Goal: Task Accomplishment & Management: Use online tool/utility

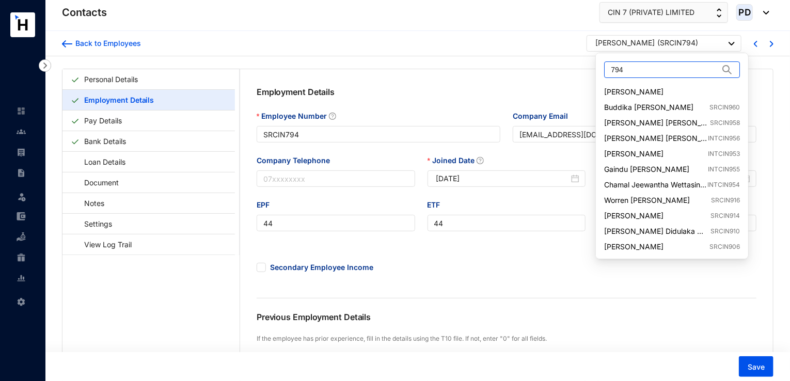
click at [647, 71] on input "794" at bounding box center [665, 69] width 108 height 15
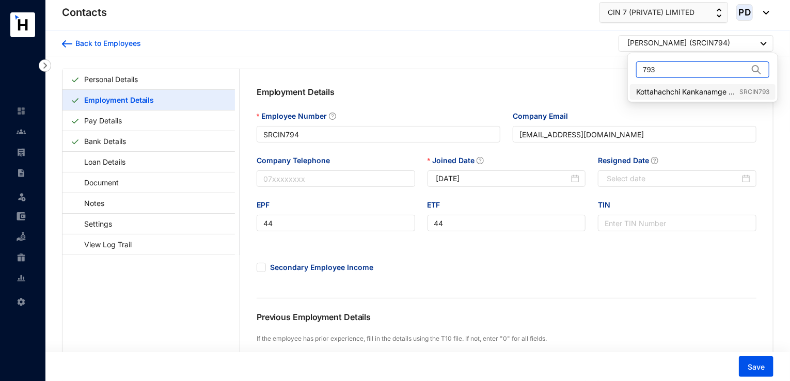
type input "793"
click at [682, 89] on link "Kottahachchi Kankanamge Oshardhie Sandunika Gunarathne SRCIN793" at bounding box center [702, 92] width 133 height 10
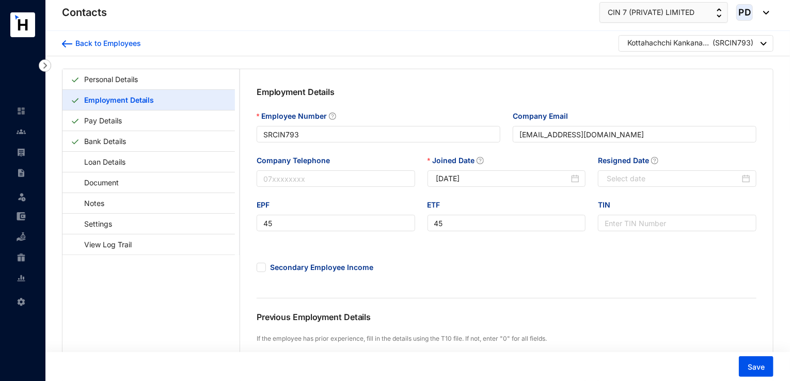
type input "SRCIN793"
type input "[EMAIL_ADDRESS][DOMAIN_NAME]"
type input "45"
type input "[DATE]"
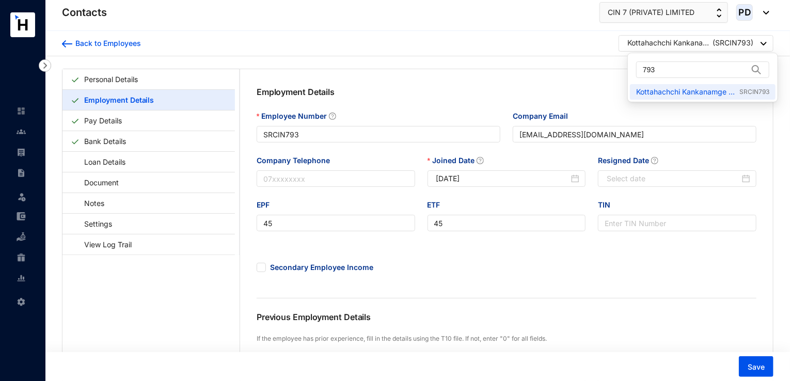
click at [761, 47] on div at bounding box center [764, 44] width 6 height 14
click at [682, 70] on input "793" at bounding box center [695, 69] width 105 height 15
type input "7"
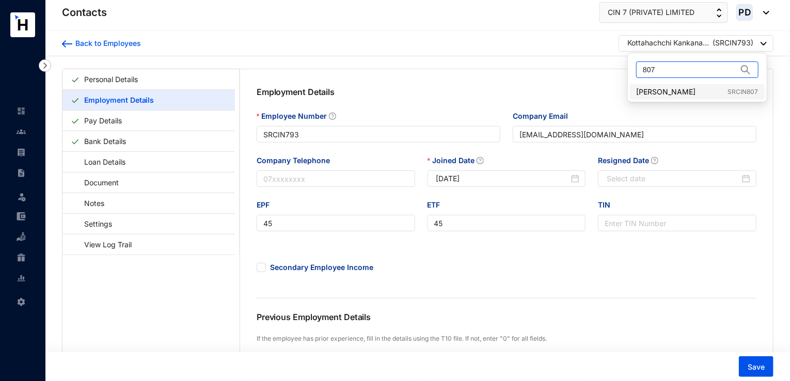
type input "807"
click at [686, 93] on link "[PERSON_NAME] SRCIN807" at bounding box center [697, 92] width 122 height 10
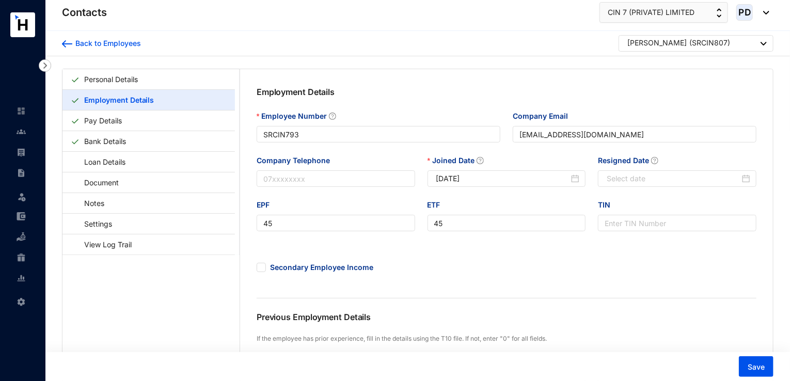
type input "SRCIN807"
type input "[EMAIL_ADDRESS][DOMAIN_NAME]"
type input "52"
type input "[DATE]"
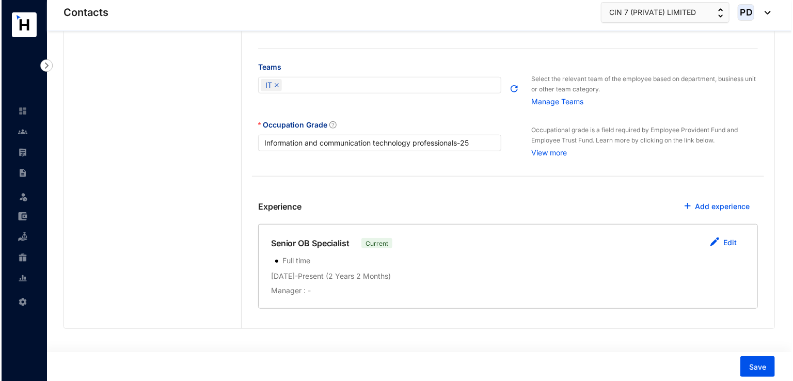
scroll to position [374, 0]
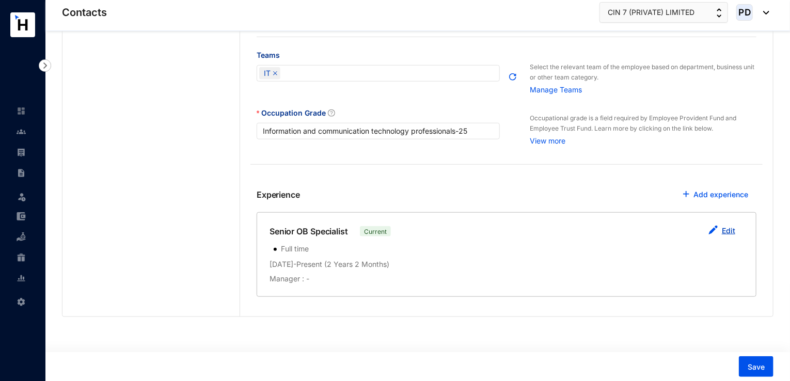
click at [735, 232] on link "Edit" at bounding box center [728, 230] width 13 height 9
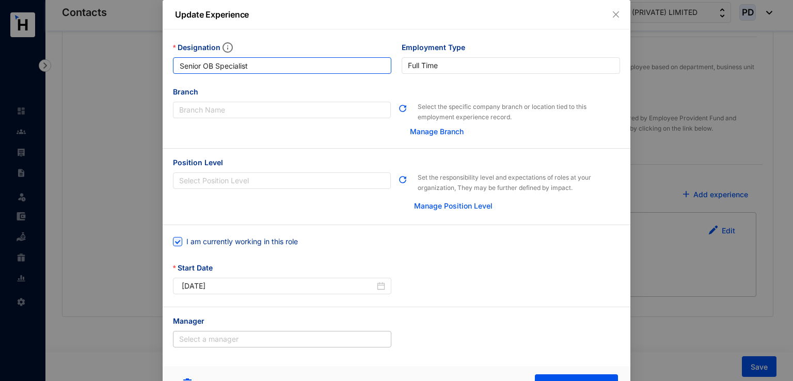
drag, startPoint x: 258, startPoint y: 62, endPoint x: 148, endPoint y: 56, distance: 110.6
click at [148, 56] on div "Update Experience Designation Senior OB Specialist Employment Type [DEMOGRAPHIC…" at bounding box center [396, 190] width 793 height 381
paste input "IT Administrator"
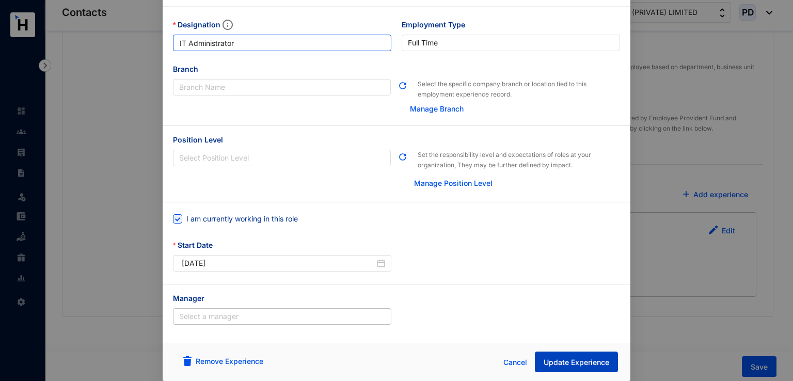
type input "IT Administrator"
click at [573, 362] on span "Update Experience" at bounding box center [577, 362] width 66 height 10
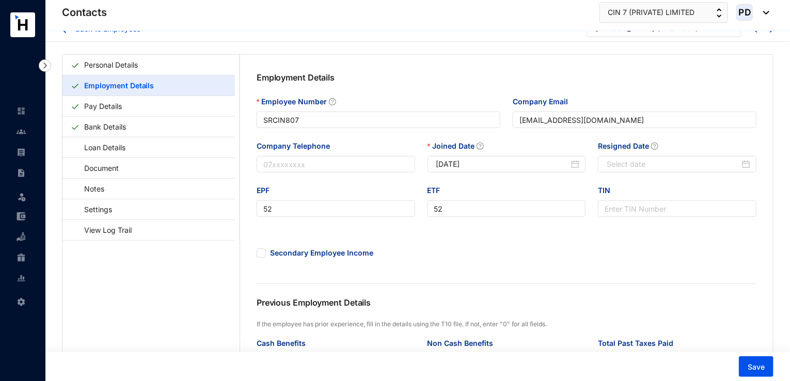
scroll to position [0, 0]
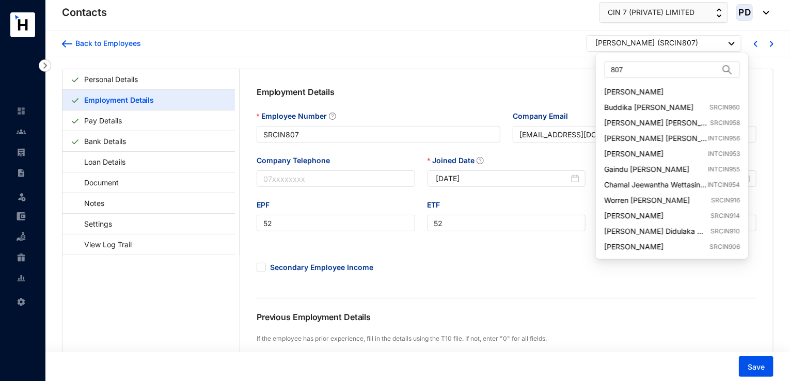
click at [703, 46] on div "[PERSON_NAME] ( SRCIN807 )" at bounding box center [664, 44] width 139 height 13
drag, startPoint x: 659, startPoint y: 68, endPoint x: 529, endPoint y: 105, distance: 134.8
click at [529, 105] on body "Contacts Leave Settings Contacts CIN 7 (PRIVATE) LIMITED PD Back to Employees […" at bounding box center [395, 190] width 790 height 381
click at [730, 47] on div at bounding box center [732, 44] width 6 height 14
drag, startPoint x: 653, startPoint y: 67, endPoint x: 584, endPoint y: 71, distance: 68.8
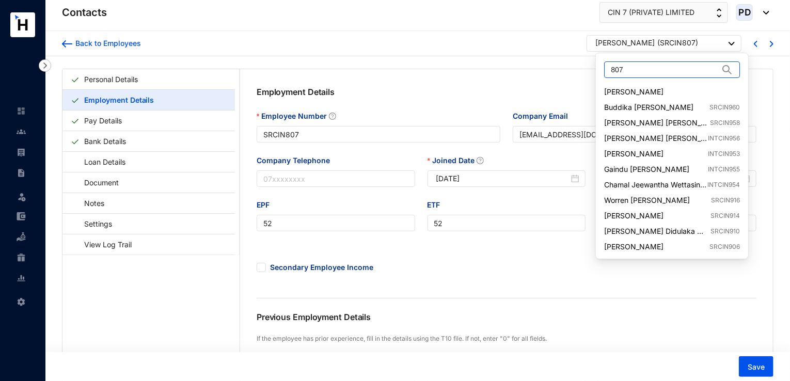
click at [584, 71] on body "Contacts Leave Settings Contacts CIN 7 (PRIVATE) LIMITED PD Back to Employees […" at bounding box center [395, 190] width 790 height 381
click at [735, 43] on img at bounding box center [732, 44] width 6 height 4
click at [676, 68] on input "807" at bounding box center [665, 69] width 108 height 15
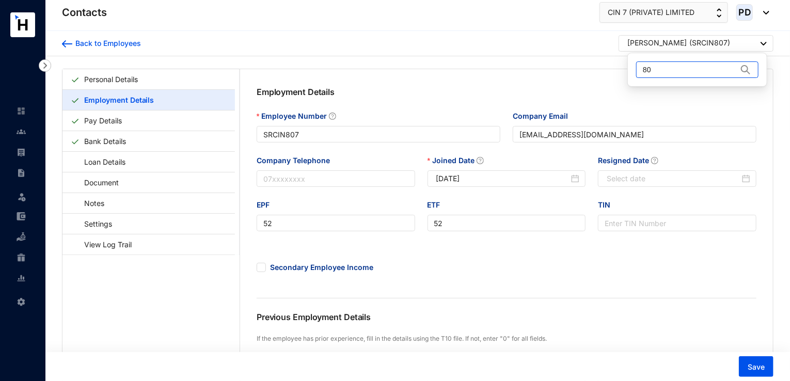
type input "8"
type input "819"
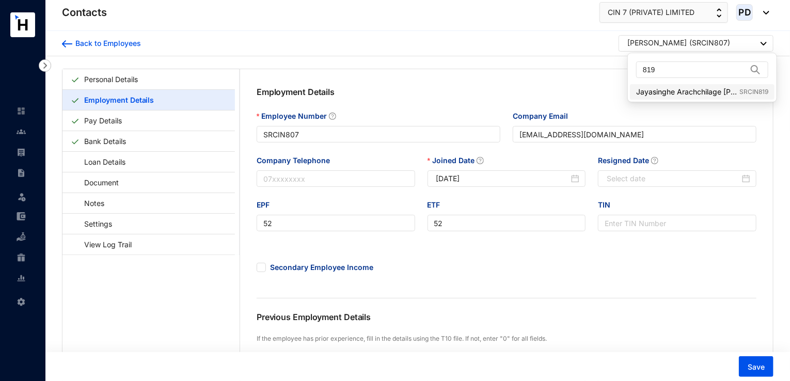
click at [690, 88] on link "Jayasinghe Arachchilage [PERSON_NAME] SRCIN819" at bounding box center [702, 92] width 132 height 10
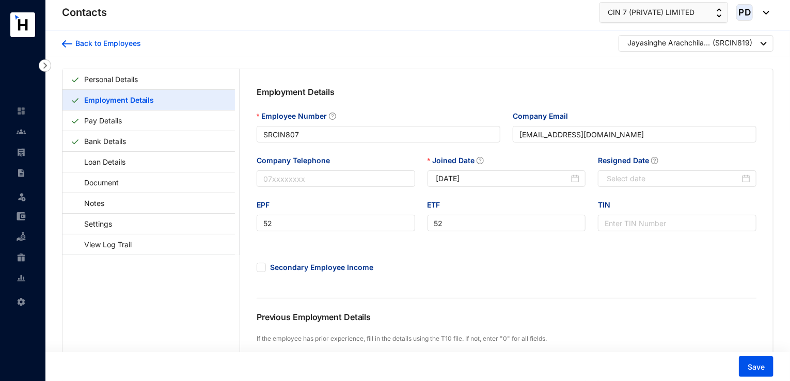
type input "SRCIN819"
type input "53"
type input "[DATE]"
click at [759, 35] on div "Jayasinghe Arachchilage [PERSON_NAME] ( SRCIN819 )" at bounding box center [696, 43] width 155 height 17
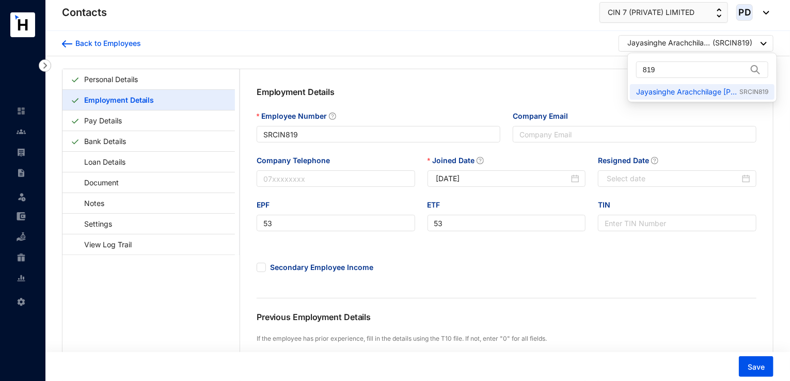
click at [753, 42] on div "Jayasinghe Arachchilage [PERSON_NAME] ( SRCIN819 )" at bounding box center [696, 44] width 139 height 13
click at [682, 70] on input "819" at bounding box center [695, 69] width 104 height 15
type input "821"
click at [689, 92] on link "[PERSON_NAME] SRCIN821" at bounding box center [697, 92] width 122 height 10
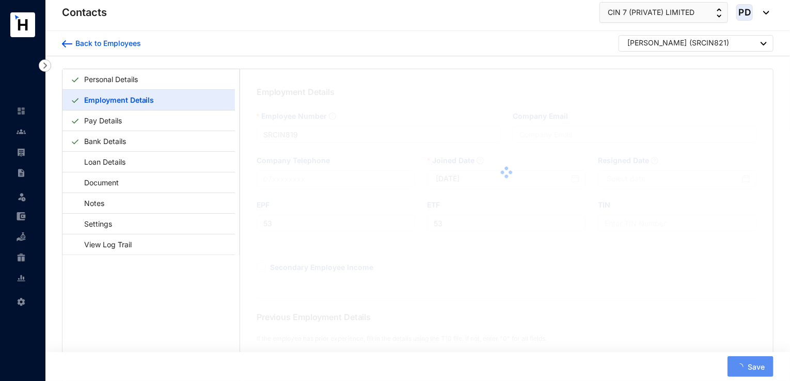
type input "SRCIN821"
type input "[EMAIL_ADDRESS][DOMAIN_NAME]"
type input "55"
type input "[DATE]"
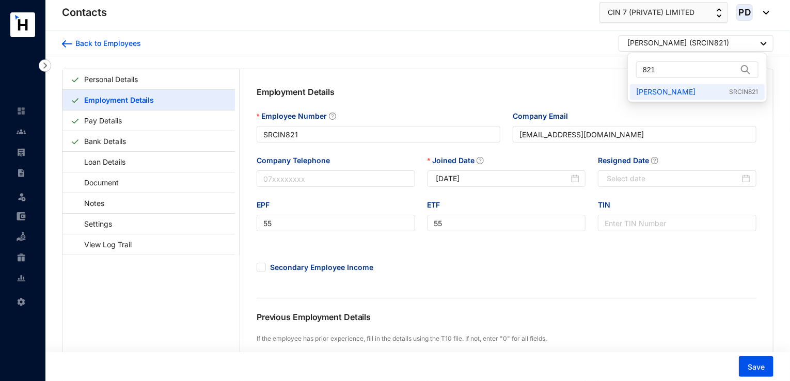
click at [762, 48] on div at bounding box center [764, 44] width 6 height 14
click at [673, 69] on input "821" at bounding box center [690, 69] width 94 height 15
type input "822"
click at [680, 88] on link "[PERSON_NAME] Vishvajith [PERSON_NAME] SRCIN822" at bounding box center [702, 92] width 133 height 10
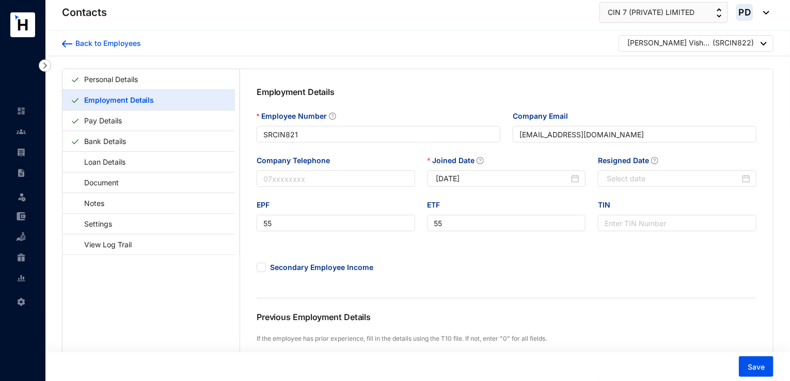
type input "SRCIN822"
type input "[PERSON_NAME][EMAIL_ADDRESS][PERSON_NAME][DOMAIN_NAME]"
type input "56"
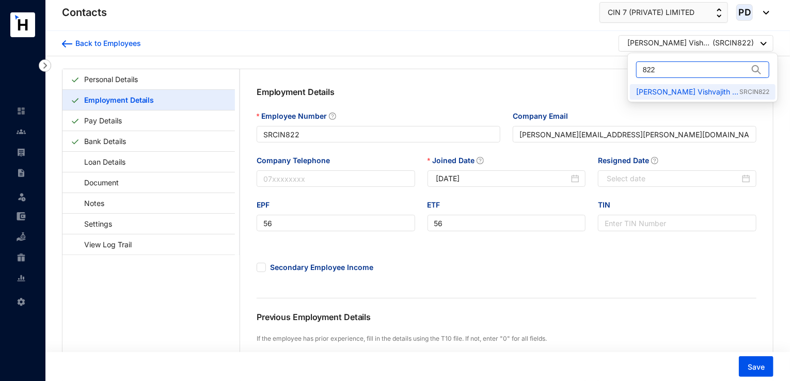
click at [691, 69] on input "822" at bounding box center [695, 69] width 105 height 15
type input "837"
click at [680, 93] on link "[PERSON_NAME] [PERSON_NAME] SRCIN837" at bounding box center [702, 92] width 133 height 10
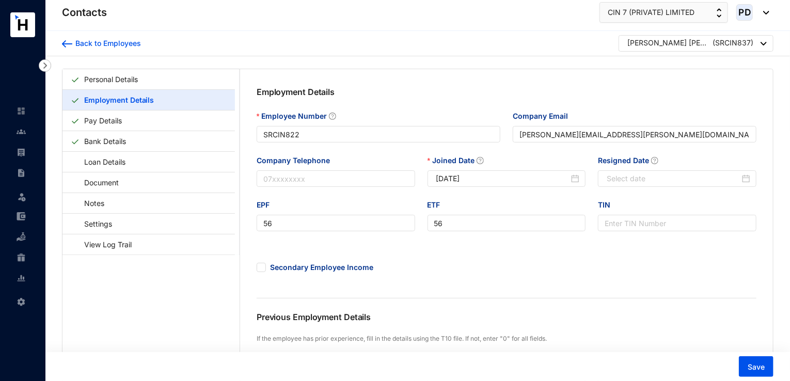
type input "SRCIN837"
type input "[EMAIL_ADDRESS][PERSON_NAME][DOMAIN_NAME]"
type input "60"
type input "[DATE]"
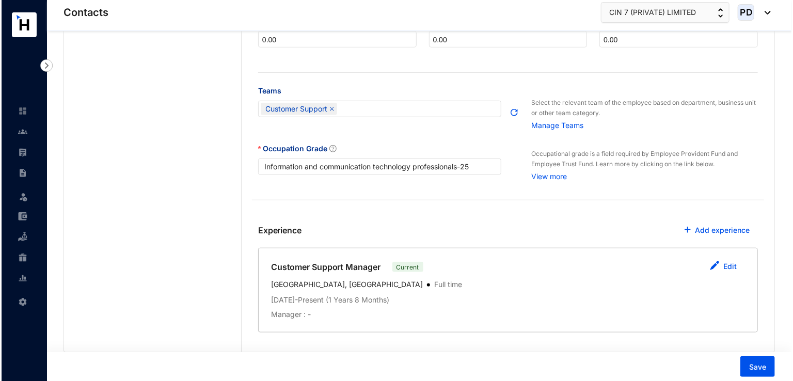
scroll to position [339, 0]
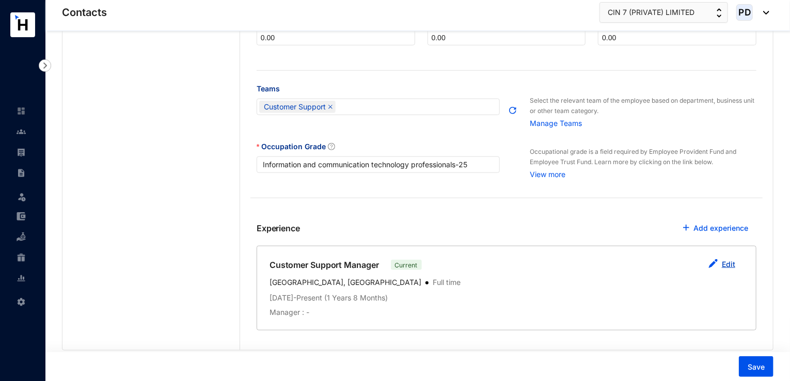
click at [730, 265] on link "Edit" at bounding box center [728, 264] width 13 height 9
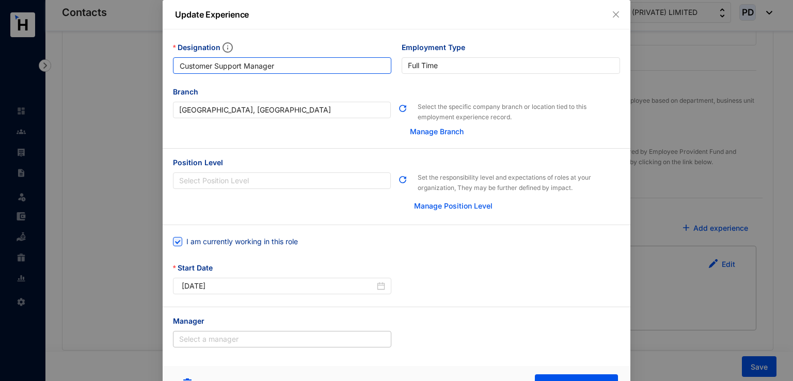
drag, startPoint x: 283, startPoint y: 65, endPoint x: 138, endPoint y: 70, distance: 144.7
click at [138, 70] on div "Update Experience Designation Customer Support Manager Employment Type [DEMOGRA…" at bounding box center [396, 190] width 793 height 381
paste input "Senior Manager, Customer Support"
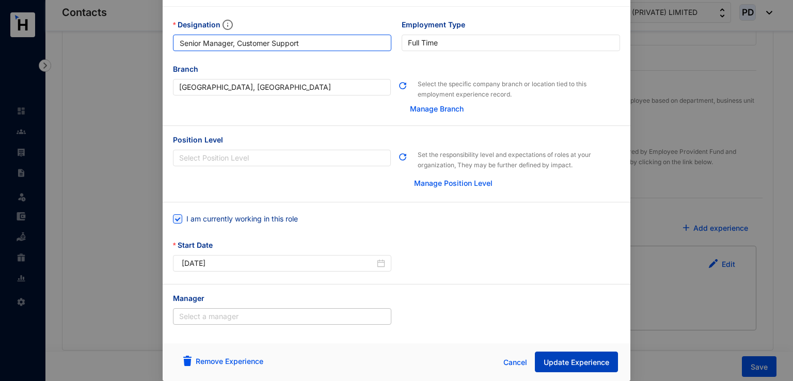
type input "Senior Manager, Customer Support"
click at [566, 353] on button "Update Experience" at bounding box center [576, 362] width 83 height 21
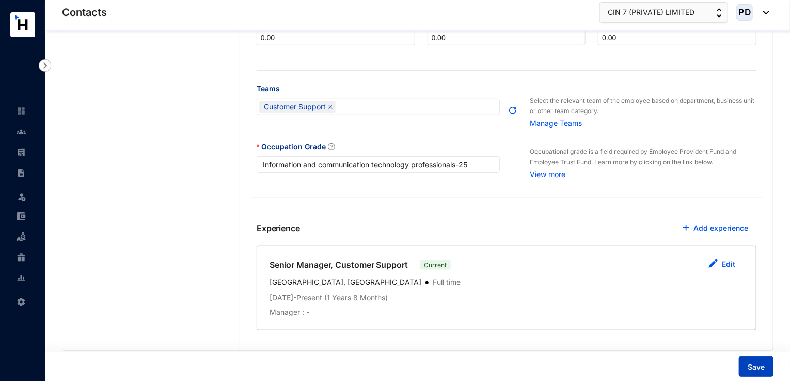
click at [756, 368] on span "Save" at bounding box center [756, 367] width 17 height 10
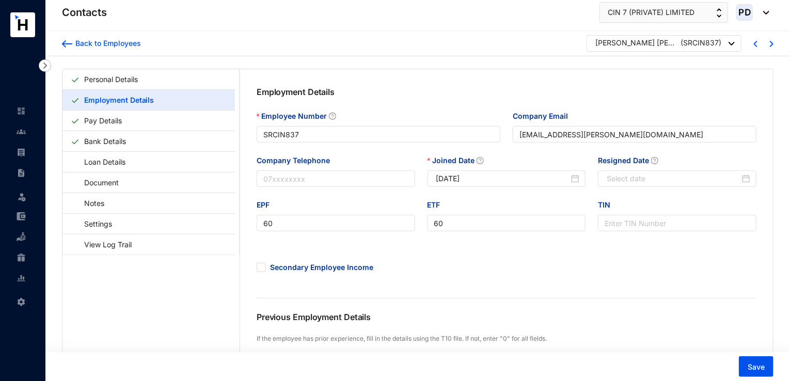
click at [733, 42] on img at bounding box center [732, 44] width 6 height 4
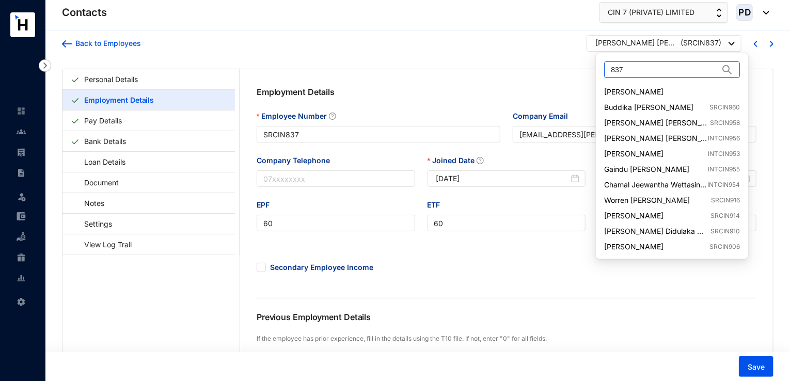
click at [637, 71] on input "837" at bounding box center [665, 69] width 108 height 15
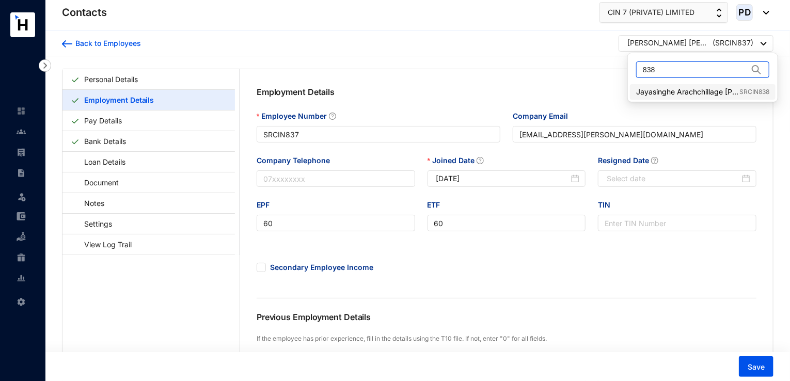
type input "838"
click at [657, 88] on link "Jayasinghe Arachchillage Ruby [PERSON_NAME] SRCIN838" at bounding box center [702, 92] width 133 height 10
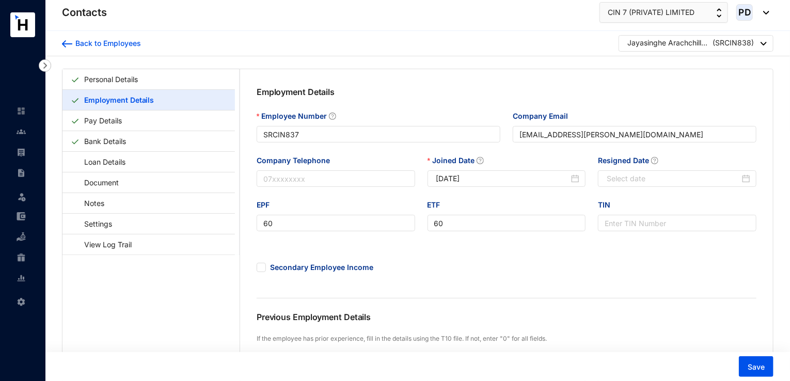
type input "SRCIN838"
type input "[EMAIL_ADDRESS][DOMAIN_NAME]"
type input "61"
type input "[DATE]"
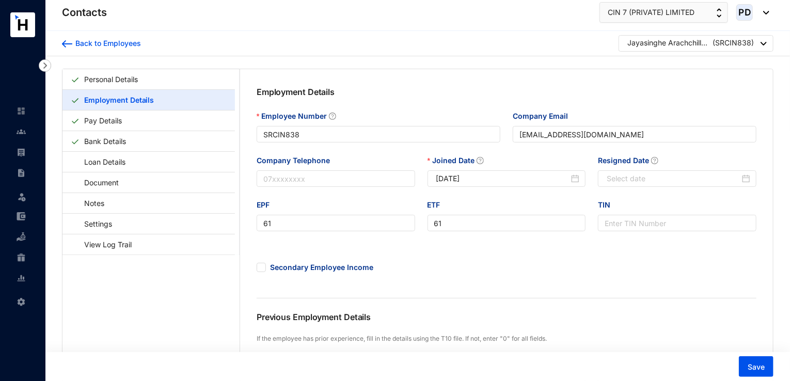
click at [720, 37] on div "Jayasinghe Arachchillage Ruby [PERSON_NAME] ( SRCIN838 )" at bounding box center [696, 43] width 155 height 17
click at [717, 45] on p "( SRCIN838 )" at bounding box center [733, 44] width 41 height 13
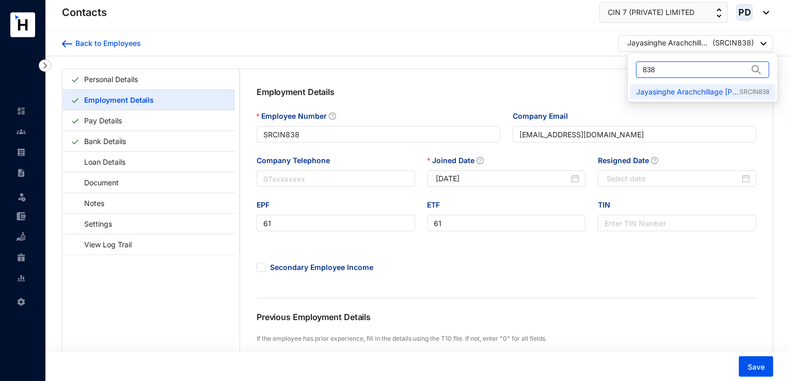
click at [672, 71] on input "838" at bounding box center [695, 69] width 105 height 15
type input "839"
click at [690, 96] on link "Ekanayake [PERSON_NAME] [PERSON_NAME] [PERSON_NAME][GEOGRAPHIC_DATA]" at bounding box center [702, 92] width 133 height 10
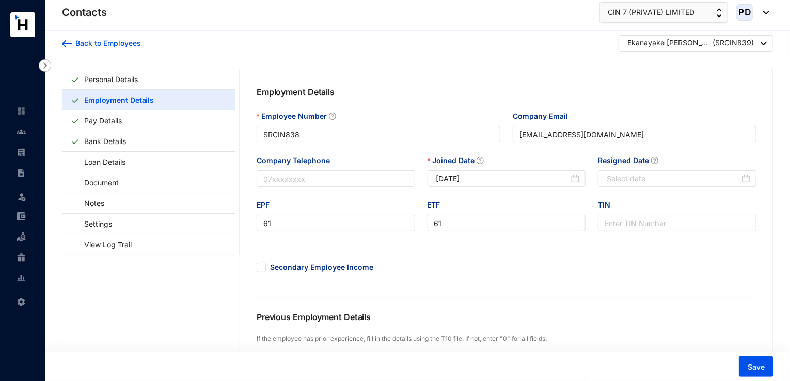
type input "SRCIN839"
type input "[EMAIL_ADDRESS][DOMAIN_NAME]"
type input "62"
type input "[DATE]"
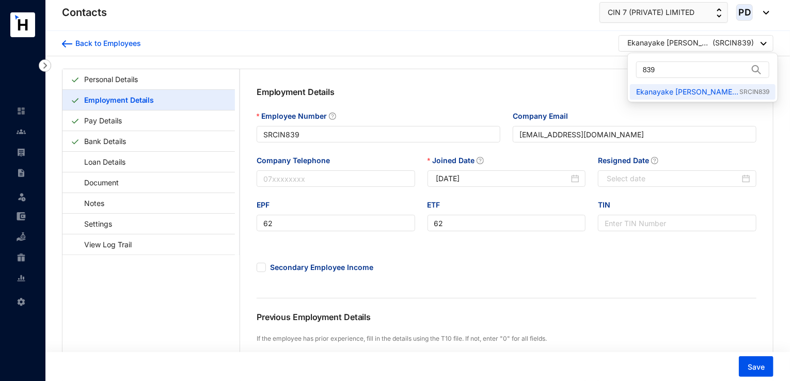
click at [762, 43] on img at bounding box center [764, 44] width 6 height 4
click at [685, 70] on input "839" at bounding box center [695, 69] width 105 height 15
type input "840"
click at [692, 91] on link "[PERSON_NAME] SRCIN840" at bounding box center [697, 92] width 122 height 10
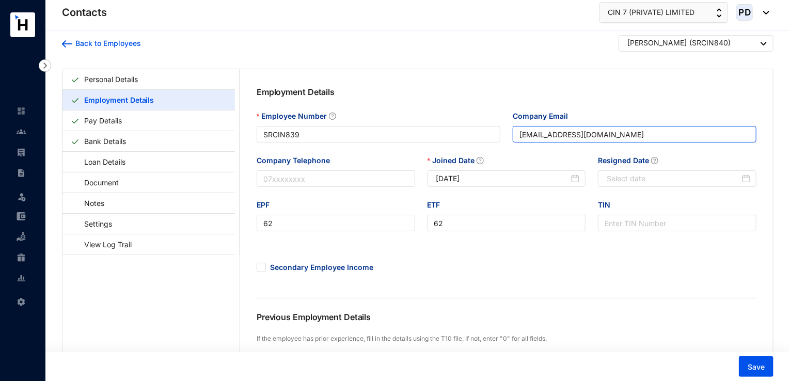
type input "SRCIN840"
type input "[EMAIL_ADDRESS][DOMAIN_NAME]"
type input "63"
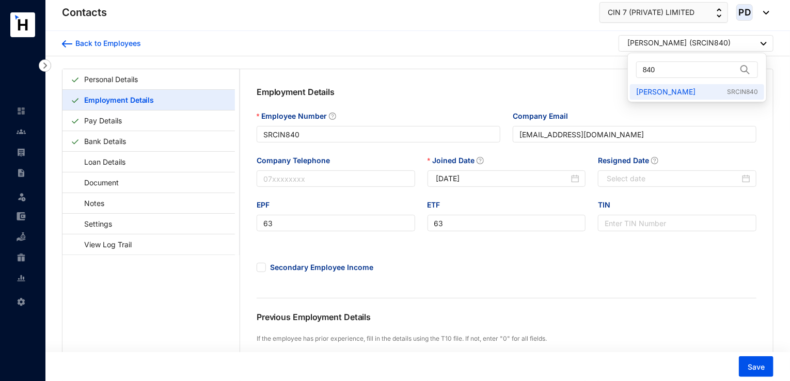
click at [760, 45] on div "[PERSON_NAME] ( SRCIN840 )" at bounding box center [696, 44] width 139 height 13
click at [682, 66] on input "840" at bounding box center [690, 69] width 94 height 15
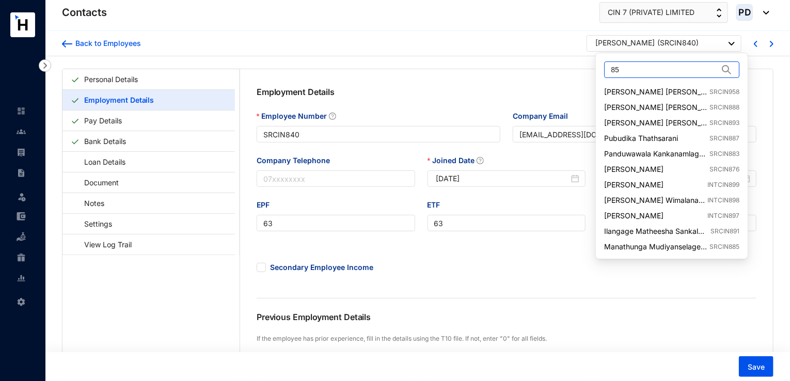
type input "850"
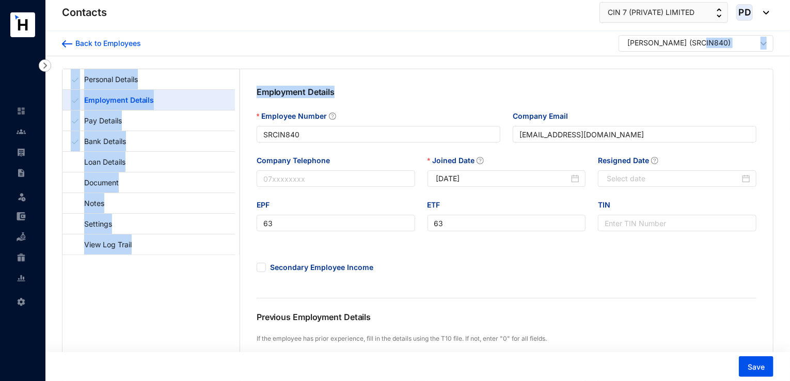
drag, startPoint x: 675, startPoint y: 93, endPoint x: 729, endPoint y: 44, distance: 72.4
click at [729, 44] on form "Back to Employees [PERSON_NAME] ( SRCIN840 ) Personal Details Employment Detail…" at bounding box center [417, 366] width 745 height 671
click at [729, 44] on p "( SRCIN840 )" at bounding box center [709, 44] width 41 height 13
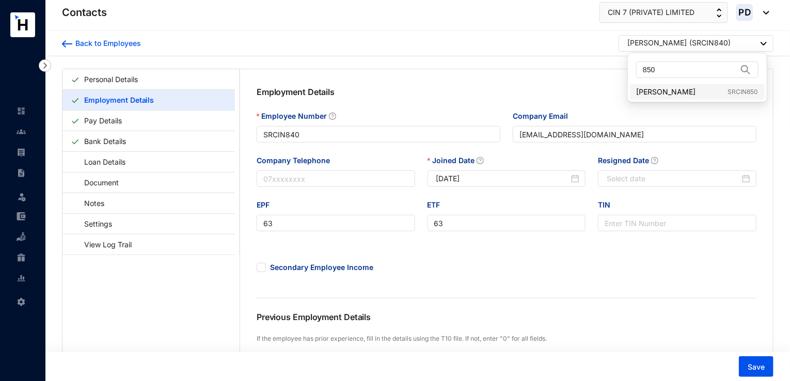
click at [675, 93] on link "[PERSON_NAME] SRCIN850" at bounding box center [697, 92] width 122 height 10
type input "SRCIN850"
type input "[PERSON_NAME][EMAIL_ADDRESS][DOMAIN_NAME]"
type input "64"
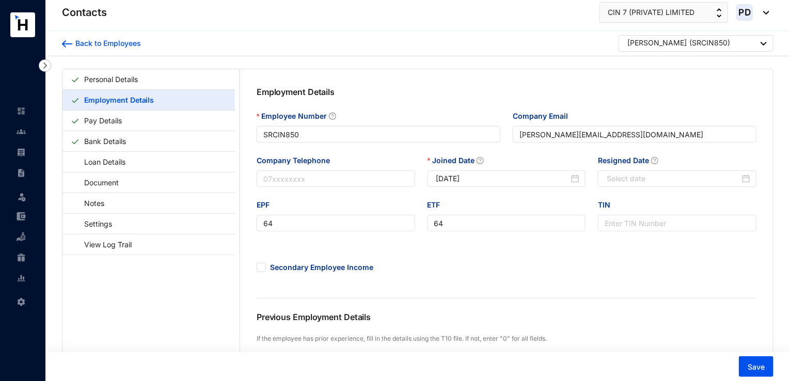
type input "[DATE]"
click at [756, 47] on div "[PERSON_NAME] ( SRCIN850 )" at bounding box center [696, 44] width 139 height 13
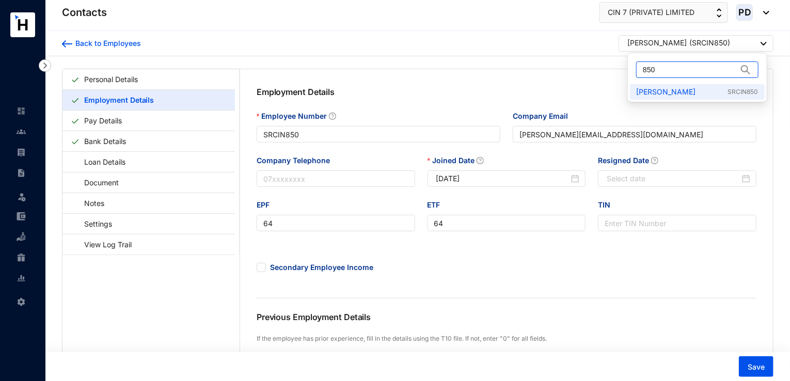
click at [677, 65] on input "850" at bounding box center [690, 69] width 94 height 15
type input "855"
click at [689, 91] on link "Kiyaz Muhsin SRCIN855" at bounding box center [697, 92] width 122 height 10
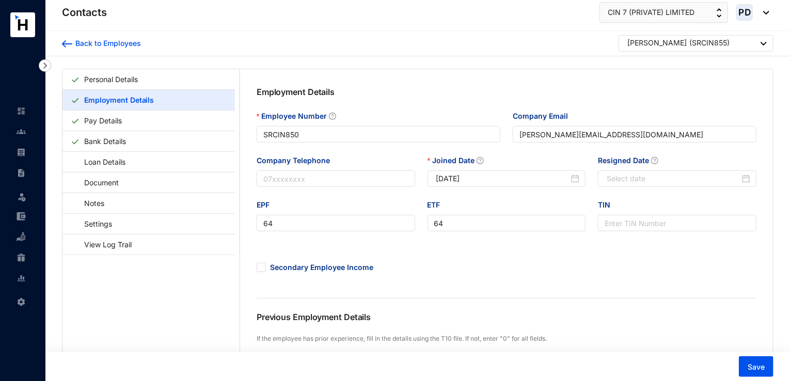
type input "SRCIN855"
type input "[EMAIL_ADDRESS][DOMAIN_NAME]"
type input "65"
type input "[DATE]"
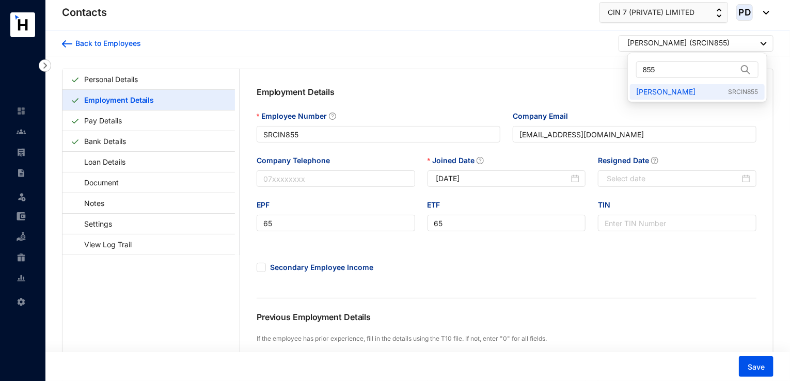
click at [743, 38] on div "[PERSON_NAME] ( SRCIN855 )" at bounding box center [696, 44] width 139 height 13
click at [663, 69] on input "855" at bounding box center [690, 69] width 94 height 15
type input "856"
click at [671, 87] on link "[PERSON_NAME] SRCIN856" at bounding box center [697, 92] width 122 height 10
type input "SRCIN856"
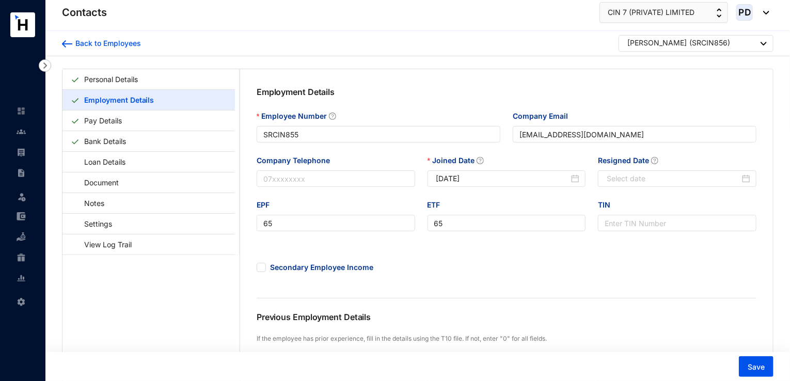
type input "[EMAIL_ADDRESS][DOMAIN_NAME]"
type input "66"
click at [763, 43] on img at bounding box center [764, 44] width 6 height 4
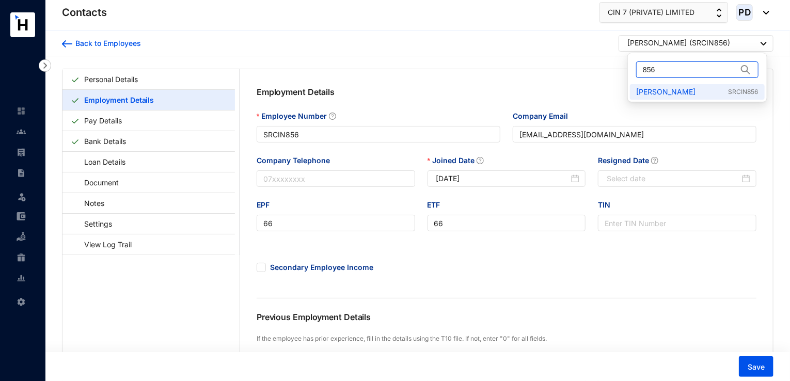
click at [698, 71] on input "856" at bounding box center [690, 69] width 94 height 15
type input "842"
click at [710, 97] on link "Subarshini Ranasinghe SRCIN842" at bounding box center [697, 92] width 122 height 10
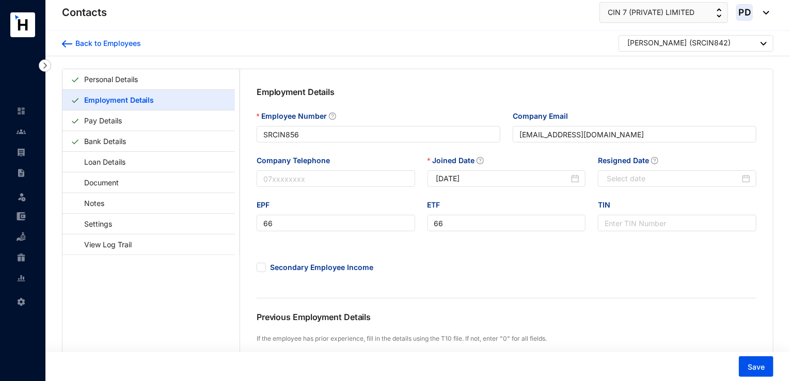
type input "SRCIN842"
type input "[EMAIL_ADDRESS][DOMAIN_NAME]"
type input "68"
type input "[DATE]"
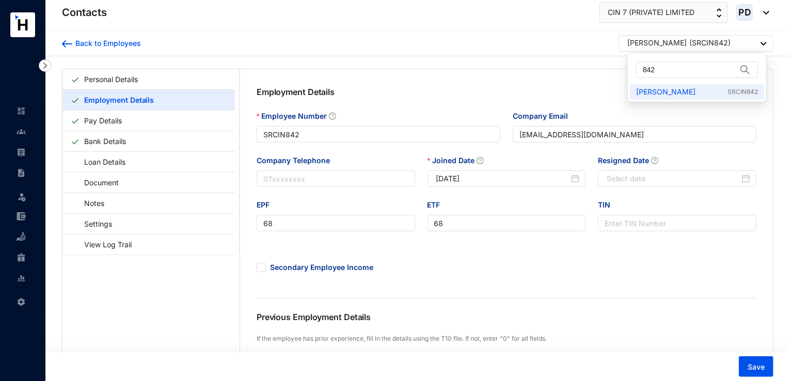
click at [758, 41] on div "Subarshini Ranasinghe ( SRCIN842 )" at bounding box center [696, 44] width 139 height 13
click at [692, 64] on input "842" at bounding box center [690, 69] width 94 height 15
type input "857"
click at [699, 89] on link "[PERSON_NAME] SRCIN857" at bounding box center [697, 92] width 122 height 10
type input "SRCIN857"
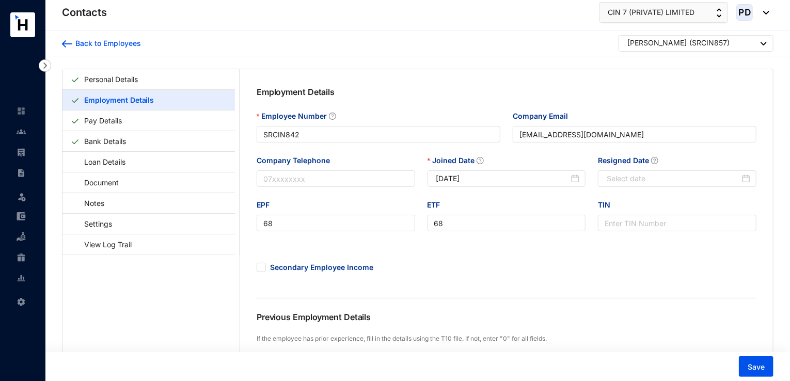
type input "[EMAIL_ADDRESS][DOMAIN_NAME]"
type input "69"
click at [722, 40] on p "( SRCIN857 )" at bounding box center [709, 44] width 40 height 13
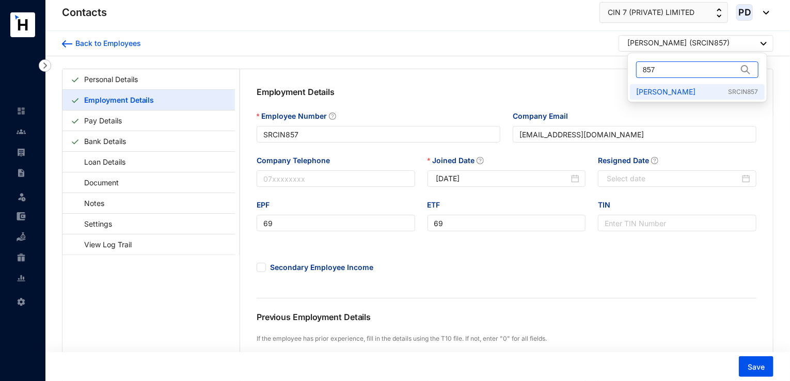
click at [663, 74] on input "857" at bounding box center [690, 69] width 94 height 15
type input "870"
click at [668, 87] on link "Thiyagaraja (Yoga) Yoganishindan SRCIN870" at bounding box center [703, 92] width 134 height 10
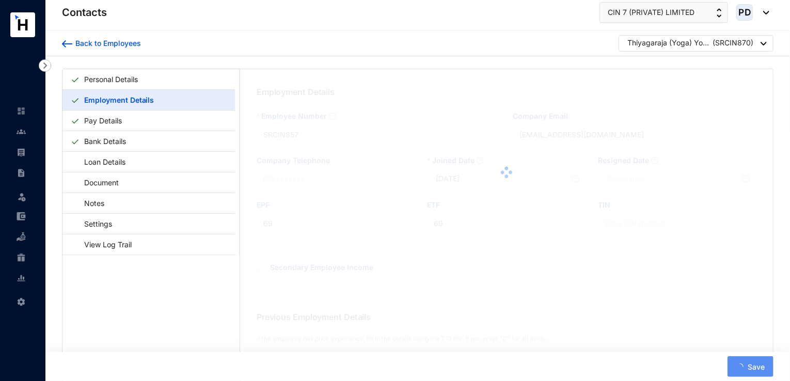
type input "SRCIN870"
type input "[EMAIL_ADDRESS][DOMAIN_NAME]"
type input "70"
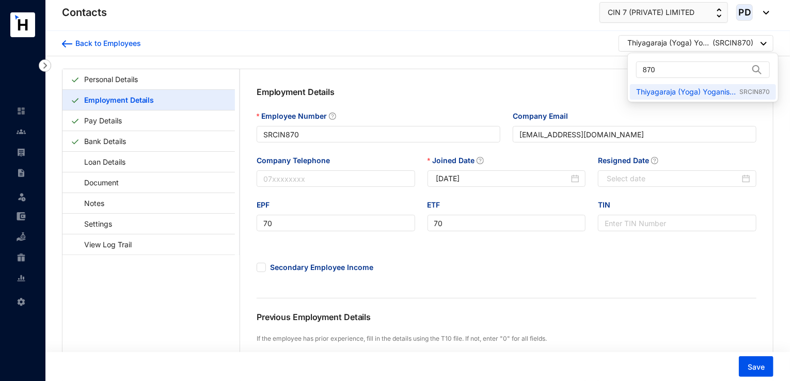
click at [750, 43] on p "( SRCIN870 )" at bounding box center [733, 44] width 41 height 13
click at [702, 65] on input "870" at bounding box center [696, 69] width 106 height 15
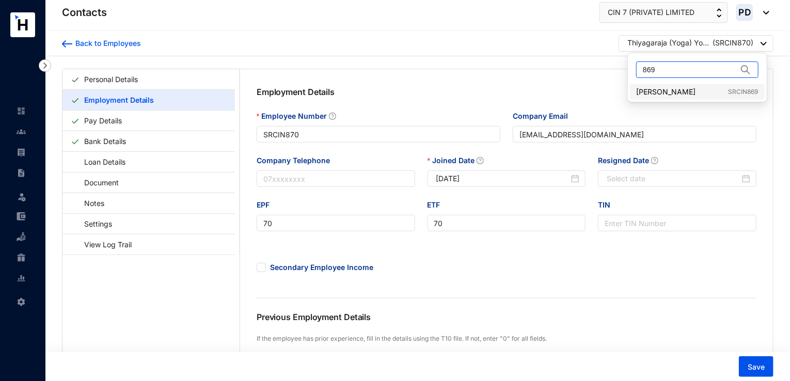
type input "869"
click at [698, 87] on link "[PERSON_NAME] SRCIN869" at bounding box center [697, 92] width 122 height 10
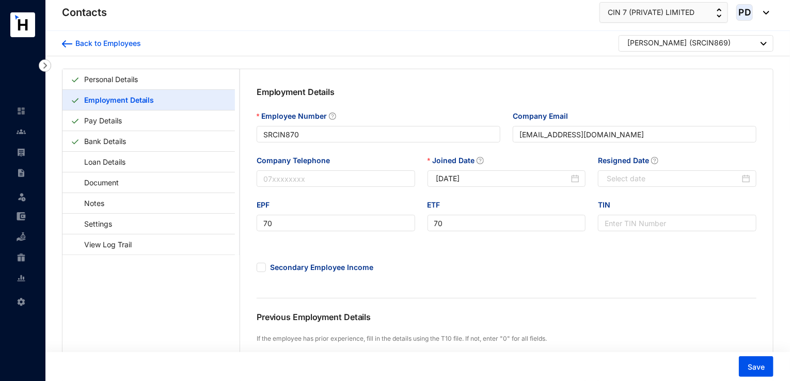
type input "SRCIN869"
type input "71"
type input "[DATE]"
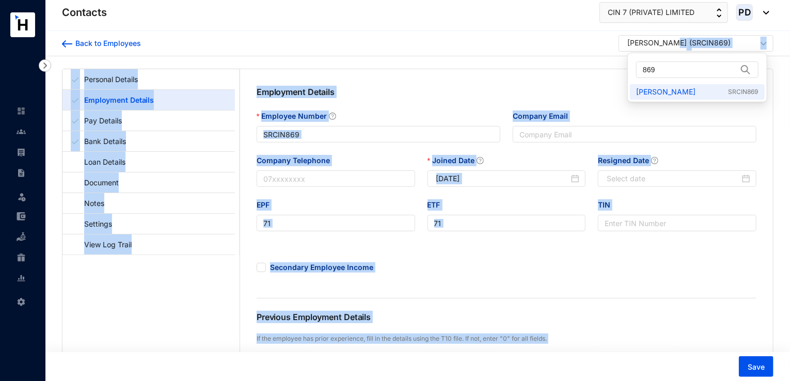
drag, startPoint x: 670, startPoint y: 41, endPoint x: 662, endPoint y: 77, distance: 37.1
click at [662, 77] on body "Contacts Leave Settings Contacts CIN 7 (PRIVATE) LIMITED PD Back to Employees […" at bounding box center [395, 190] width 790 height 381
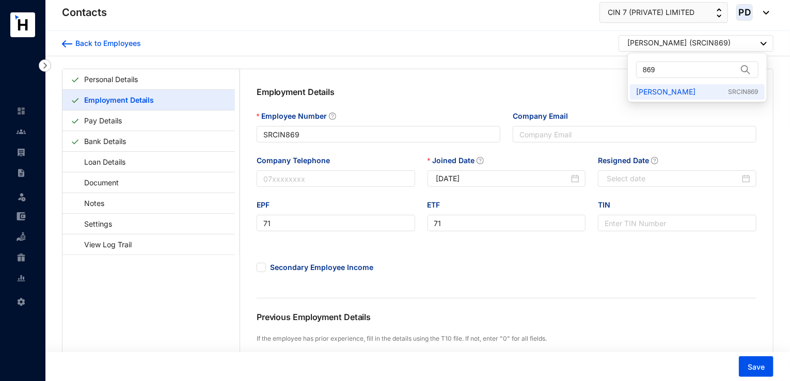
click at [662, 77] on div "869" at bounding box center [697, 69] width 122 height 17
click at [665, 73] on input "869" at bounding box center [690, 69] width 94 height 15
type input "881"
click at [688, 87] on link "[PERSON_NAME] [PERSON_NAME] SRCIN881" at bounding box center [702, 92] width 132 height 10
type input "SRCIN881"
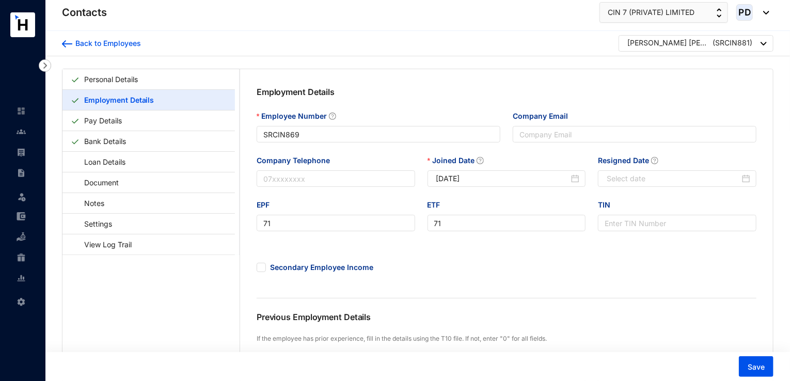
type input "881"
type input "[DATE]"
click at [764, 46] on div at bounding box center [764, 44] width 6 height 14
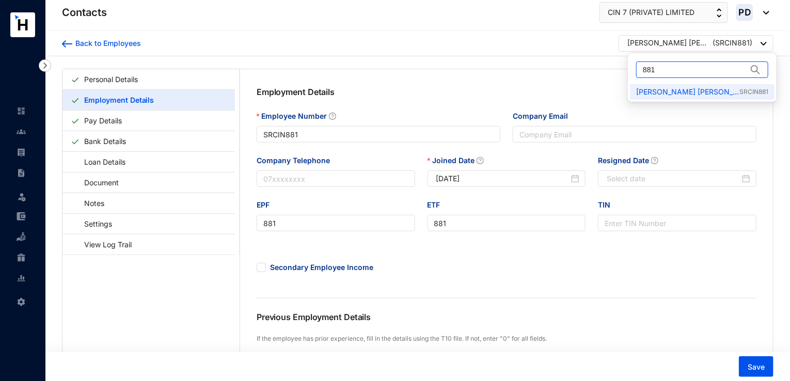
click at [686, 69] on input "881" at bounding box center [695, 69] width 104 height 15
type input "882"
click at [692, 97] on link "Kurugalage [PERSON_NAME] Prabhashvara Gunadasa SRCIN882" at bounding box center [701, 92] width 130 height 10
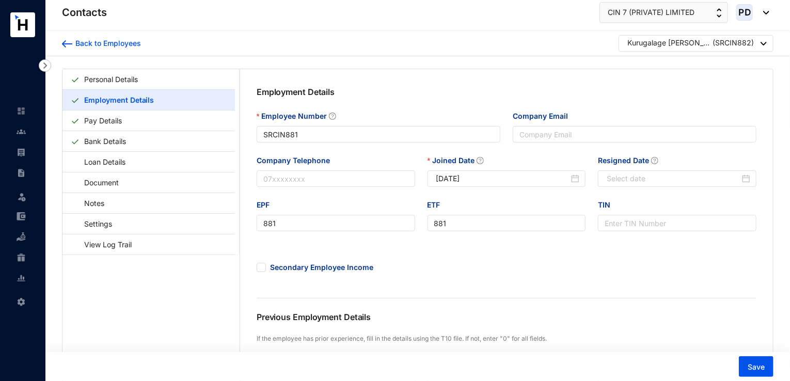
type input "SRCIN882"
type input "[PERSON_NAME][EMAIL_ADDRESS][DOMAIN_NAME]"
type input "882"
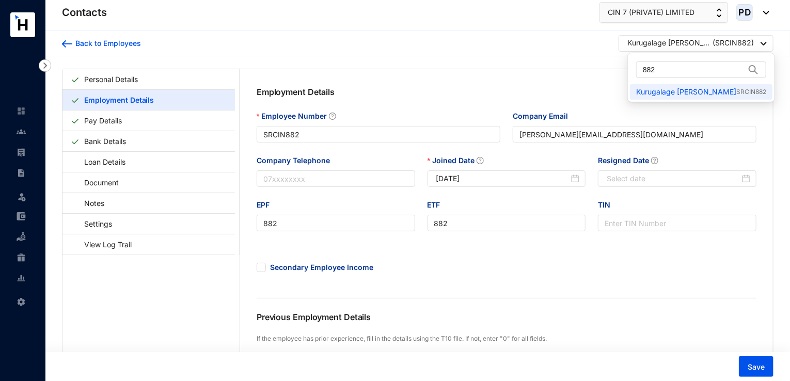
click at [766, 43] on img at bounding box center [764, 44] width 6 height 4
click at [688, 73] on input "882" at bounding box center [694, 69] width 102 height 15
type input "885"
click at [691, 90] on link "Manathunga Mudiyanselage Thariduni Lakshani Ariyawansha SRCIN885" at bounding box center [702, 92] width 133 height 10
type input "SRCIN885"
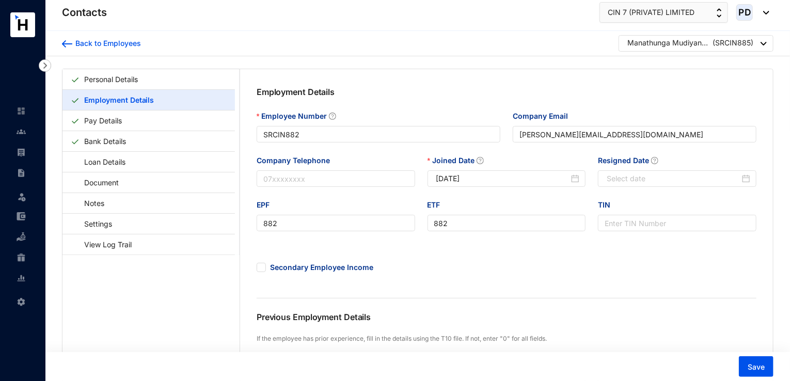
type input "[EMAIL_ADDRESS][DOMAIN_NAME]"
type input "885"
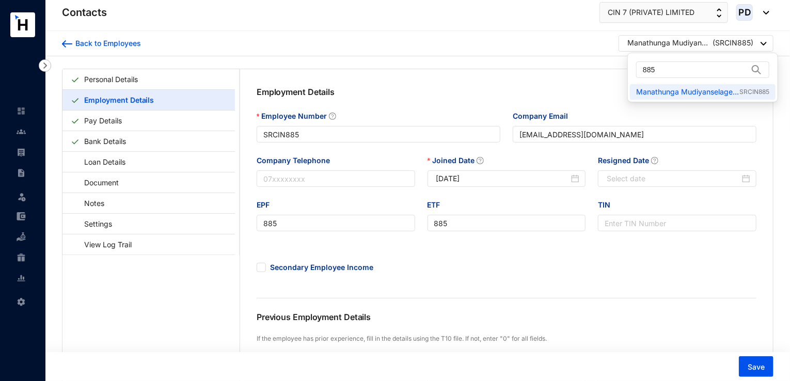
click at [763, 44] on img at bounding box center [764, 44] width 6 height 4
click at [676, 68] on input "885" at bounding box center [695, 69] width 105 height 15
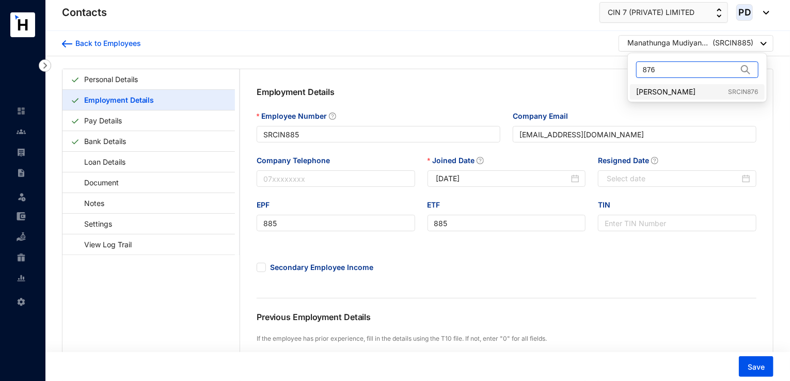
type input "876"
click at [696, 93] on link "Suwashini Rajandran SRCIN876" at bounding box center [697, 92] width 122 height 10
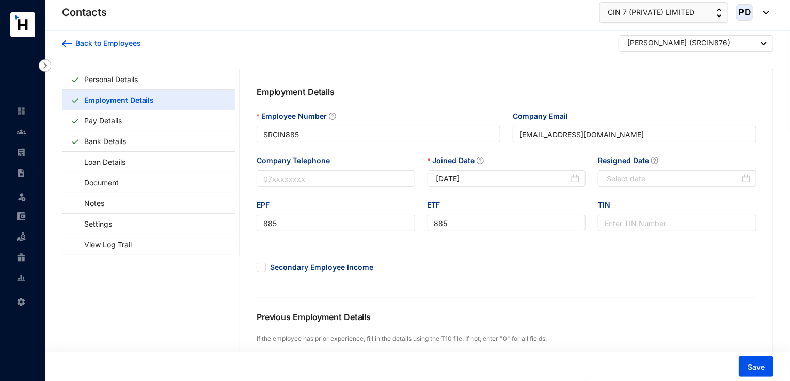
type input "SRCIN876"
type input "[EMAIL_ADDRESS][DOMAIN_NAME]"
type input "876"
type input "[DATE]"
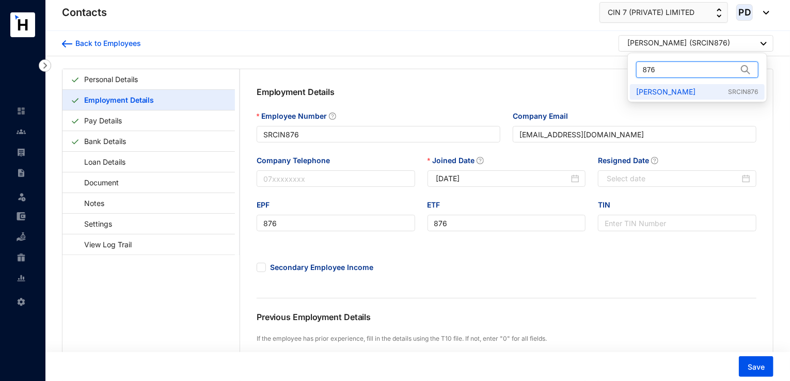
type input "876[URL][DOMAIN_NAME]"
click at [676, 72] on input "876[URL][DOMAIN_NAME]" at bounding box center [690, 69] width 94 height 15
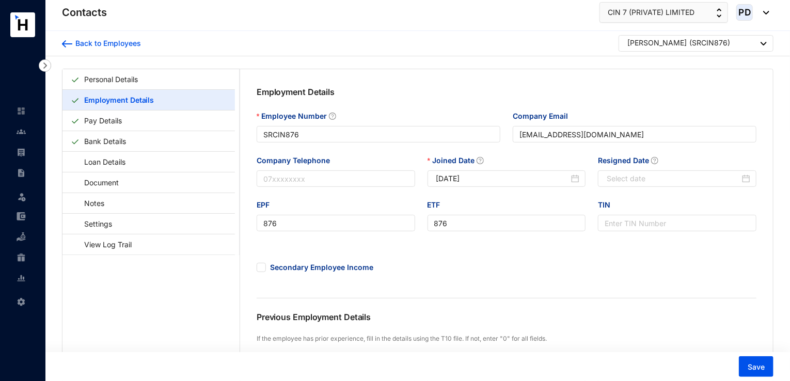
drag, startPoint x: 642, startPoint y: 71, endPoint x: 778, endPoint y: 70, distance: 135.3
click at [778, 70] on body "Contacts Leave Settings Contacts CIN 7 (PRIVATE) LIMITED PD Back to Employees S…" at bounding box center [395, 190] width 790 height 381
click at [762, 41] on div at bounding box center [764, 44] width 6 height 14
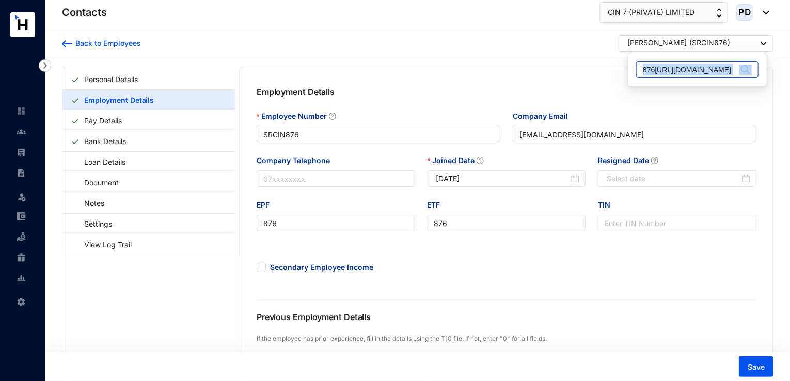
drag, startPoint x: 642, startPoint y: 70, endPoint x: 735, endPoint y: 68, distance: 92.4
click at [735, 68] on span "876[URL][DOMAIN_NAME]" at bounding box center [697, 69] width 122 height 17
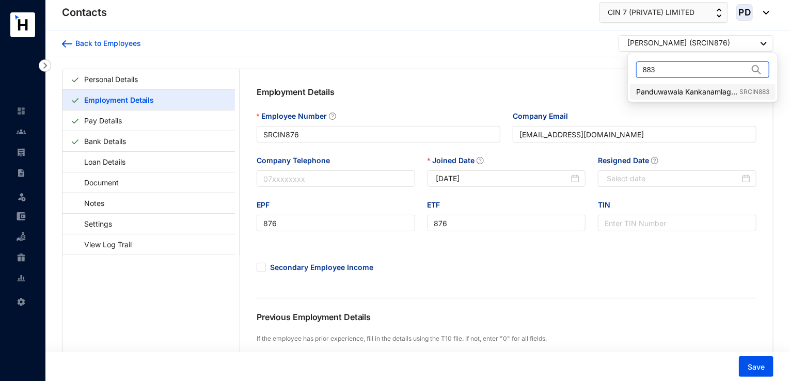
type input "883"
click at [724, 88] on link "Panduwawala Kankanamlage Dasith Seniya [GEOGRAPHIC_DATA] SRCIN883" at bounding box center [702, 92] width 133 height 10
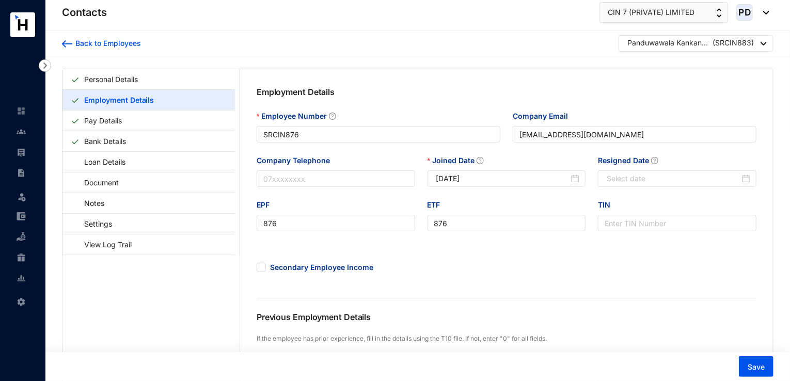
type input "SRCIN883"
type input "[EMAIL_ADDRESS][DOMAIN_NAME]"
type input "883"
click at [765, 45] on img at bounding box center [764, 44] width 6 height 4
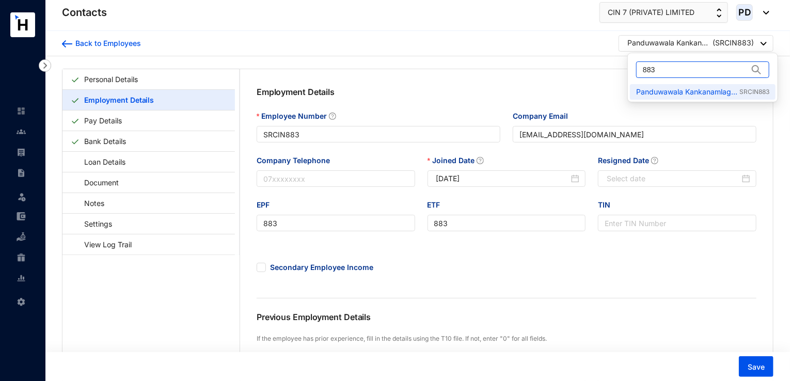
click at [690, 67] on input "883" at bounding box center [695, 69] width 105 height 15
type input "887"
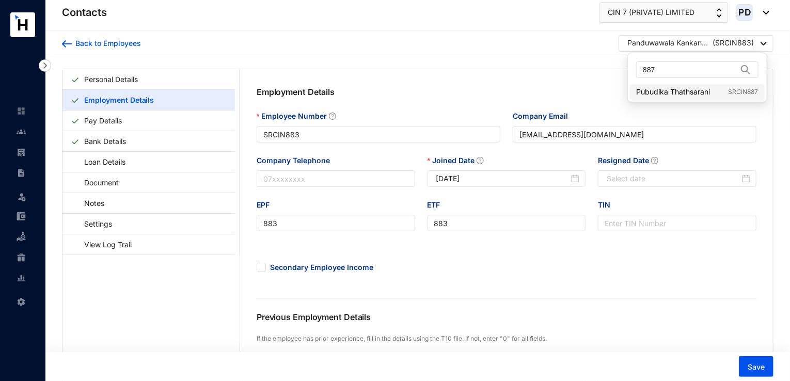
click at [699, 92] on link "Pubudika Thathsarani SRCIN887" at bounding box center [697, 92] width 122 height 10
type input "SRCIN887"
type input "[EMAIL_ADDRESS][DOMAIN_NAME]"
type input "887"
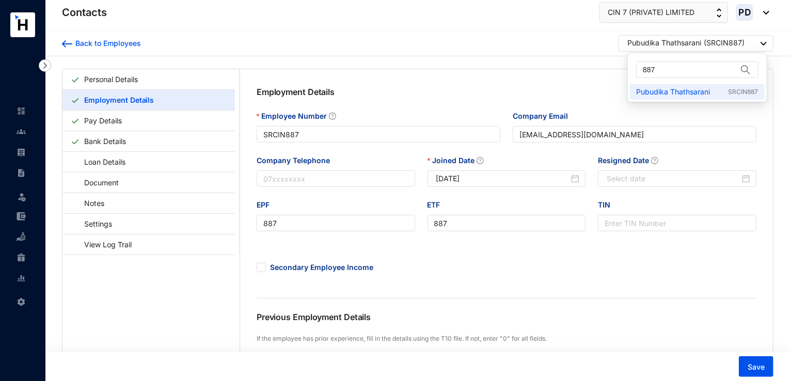
click at [765, 43] on img at bounding box center [764, 44] width 6 height 4
click at [677, 69] on input "887" at bounding box center [690, 69] width 94 height 15
type input "893"
click at [683, 96] on link "[PERSON_NAME] [PERSON_NAME] SRCIN893" at bounding box center [702, 92] width 133 height 10
type input "SRCIN893"
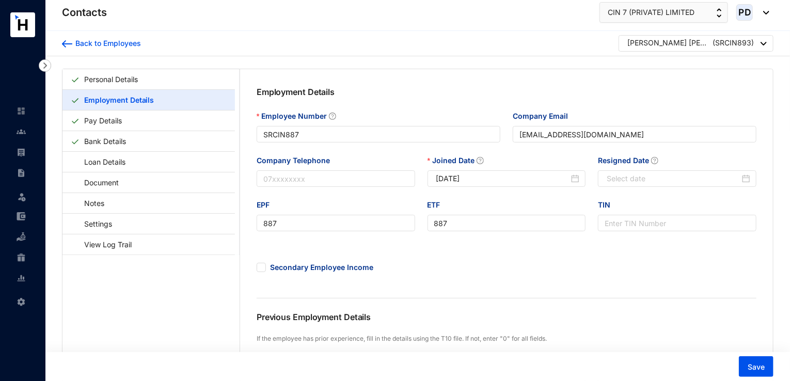
type input "[EMAIL_ADDRESS][DOMAIN_NAME]"
type input "893"
click at [769, 46] on div "[PERSON_NAME] Santhushni [PERSON_NAME] ( SRCIN893 )" at bounding box center [696, 43] width 155 height 17
click at [763, 45] on img at bounding box center [764, 44] width 6 height 4
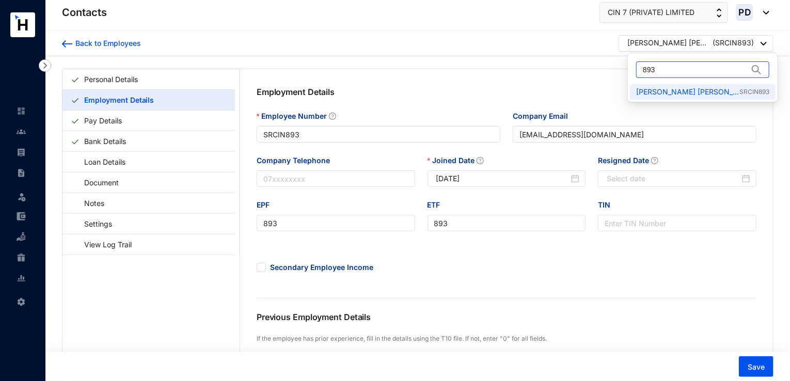
click at [675, 72] on input "893" at bounding box center [695, 69] width 105 height 15
type input "8"
type input "900"
click at [678, 88] on link "Lankani [PERSON_NAME] SRCIN900" at bounding box center [697, 92] width 122 height 10
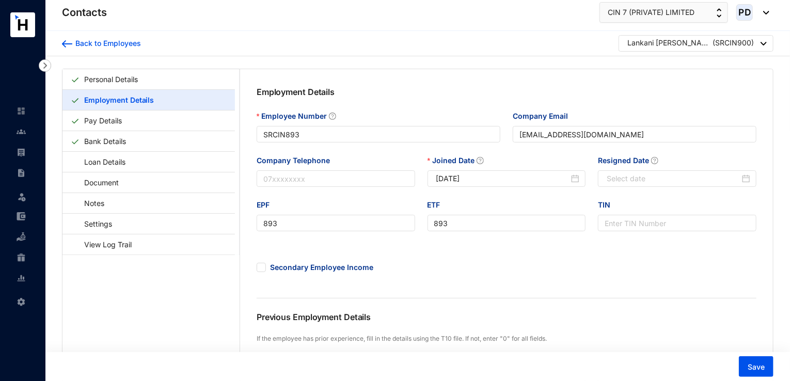
type input "SRCIN900"
type input "[EMAIL_ADDRESS][DOMAIN_NAME]"
type input "900"
type input "[DATE]"
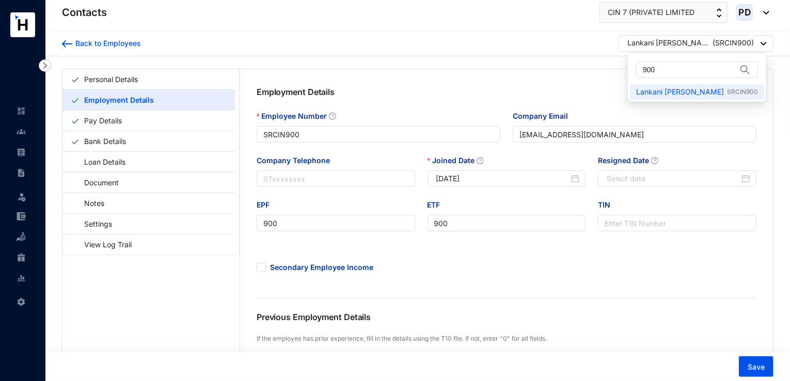
click at [762, 38] on div at bounding box center [764, 44] width 6 height 14
click at [665, 69] on input "900" at bounding box center [690, 69] width 94 height 15
type input "9"
type input "888"
click at [720, 91] on link "[PERSON_NAME] [PERSON_NAME] Afras SRCIN888" at bounding box center [702, 92] width 133 height 10
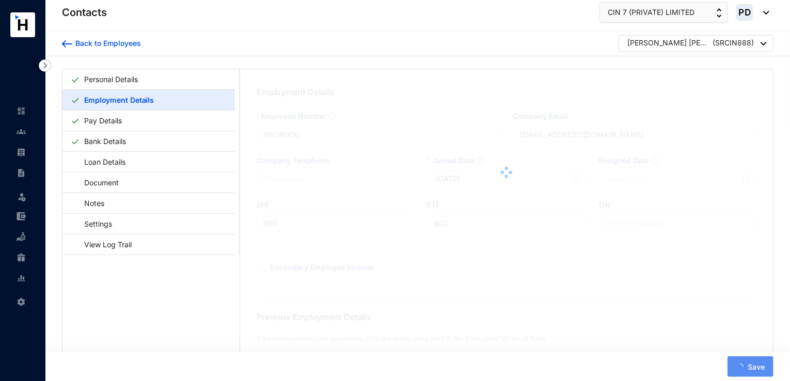
type input "SRCIN888"
type input "[EMAIL_ADDRESS][DOMAIN_NAME]"
type input "888"
type input "[DATE]"
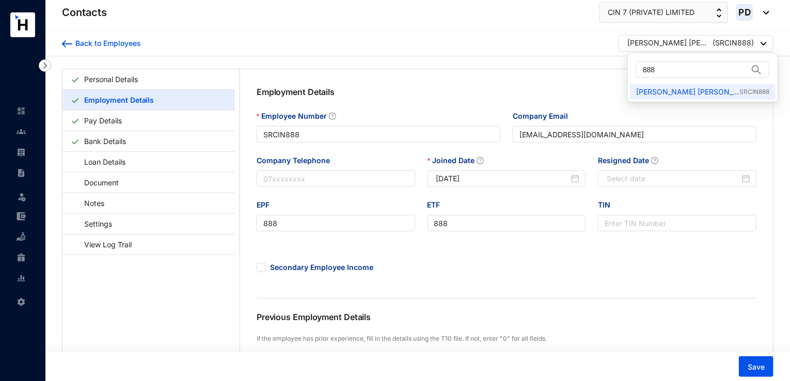
click at [766, 50] on div at bounding box center [764, 44] width 6 height 14
click at [675, 74] on input "888" at bounding box center [695, 69] width 105 height 15
type input "8"
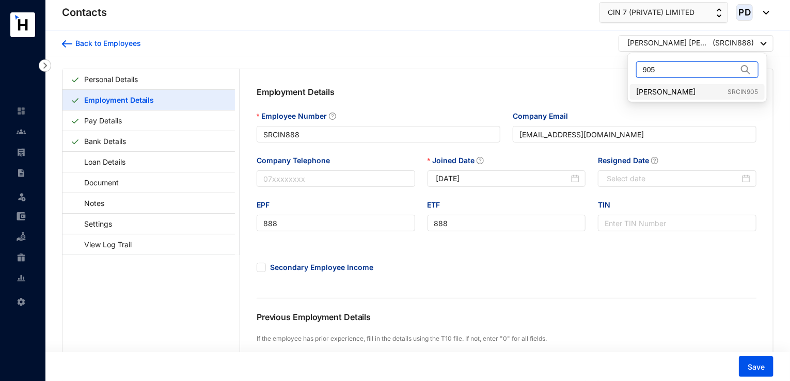
type input "905"
click at [676, 94] on link "[PERSON_NAME] SRCIN905" at bounding box center [697, 92] width 122 height 10
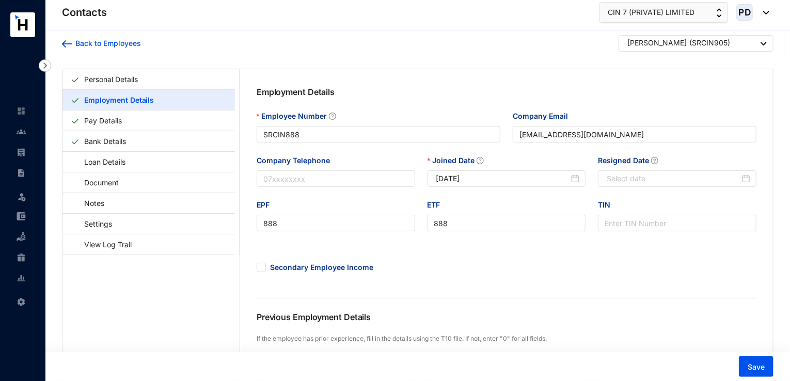
type input "SRCIN905"
type input "[PERSON_NAME][EMAIL_ADDRESS][DOMAIN_NAME]"
type input "905"
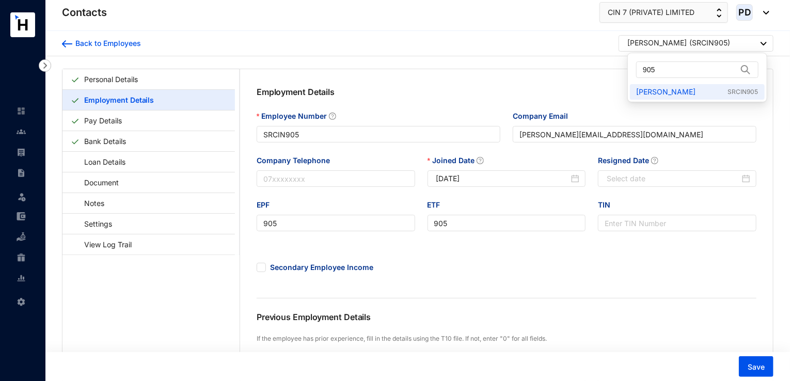
click at [764, 42] on img at bounding box center [764, 44] width 6 height 4
click at [673, 76] on input "905" at bounding box center [690, 69] width 94 height 15
type input "914"
click at [688, 93] on link "[PERSON_NAME] Sadhiqiin SRCIN914" at bounding box center [697, 92] width 122 height 10
type input "SRCIN914"
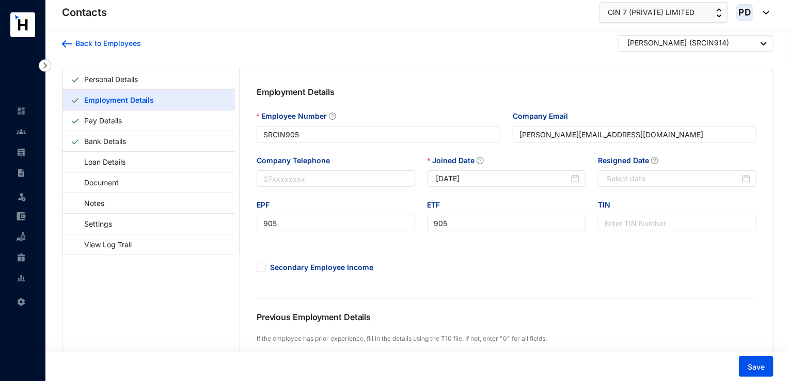
type input "[EMAIL_ADDRESS][DOMAIN_NAME]"
type input "914"
type input "[DATE]"
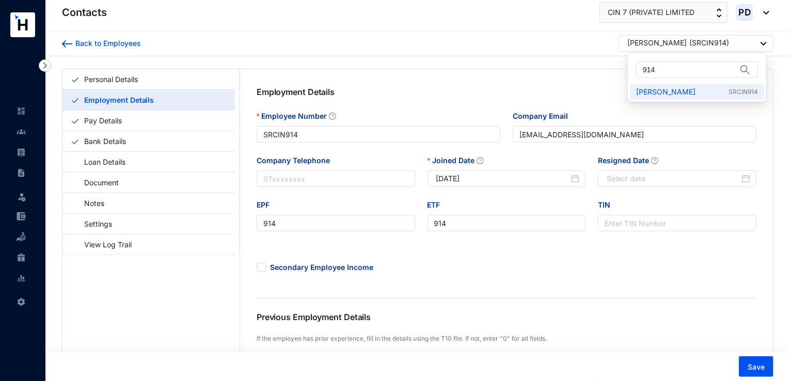
click at [760, 42] on div "[PERSON_NAME] ( SRCIN914 )" at bounding box center [696, 44] width 139 height 13
click at [676, 65] on input "914" at bounding box center [690, 69] width 94 height 15
type input "916"
click at [663, 92] on link "Worren [PERSON_NAME] SRCIN916" at bounding box center [697, 92] width 122 height 10
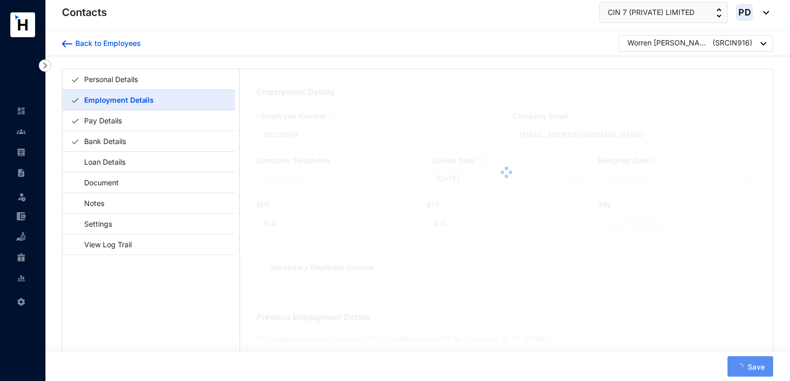
type input "SRCIN916"
type input "[EMAIL_ADDRESS][DOMAIN_NAME]"
type input "916"
type input "[DATE]"
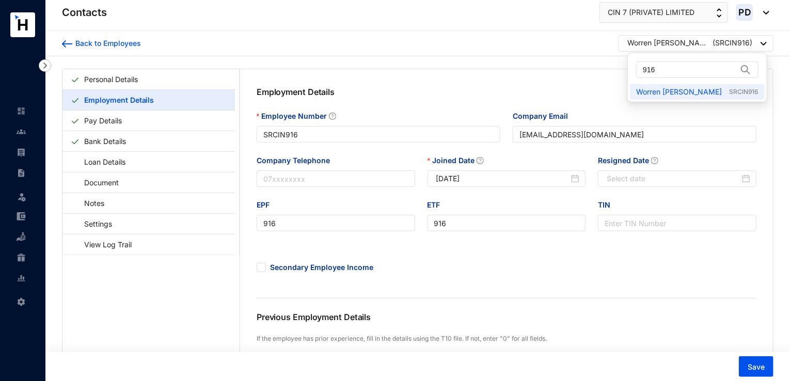
click at [764, 44] on img at bounding box center [764, 44] width 6 height 4
click at [677, 69] on input "916" at bounding box center [690, 69] width 94 height 15
type input "954"
click at [690, 87] on link "Chamal Jeewantha Wettasinghe INTCIN954" at bounding box center [704, 92] width 136 height 10
type input "INTCIN954"
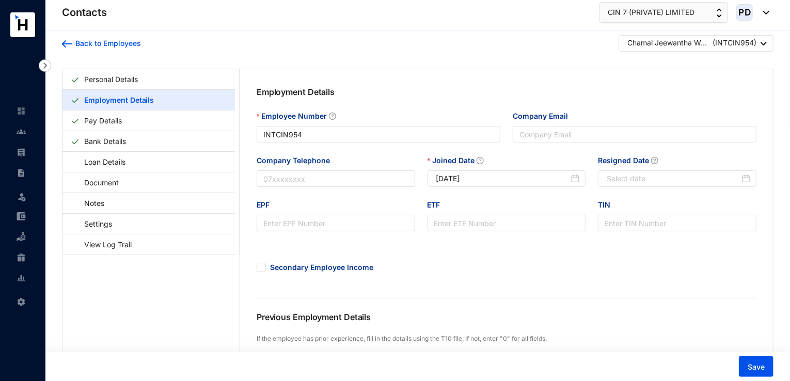
type input "[DATE]"
click at [764, 48] on div at bounding box center [764, 44] width 6 height 14
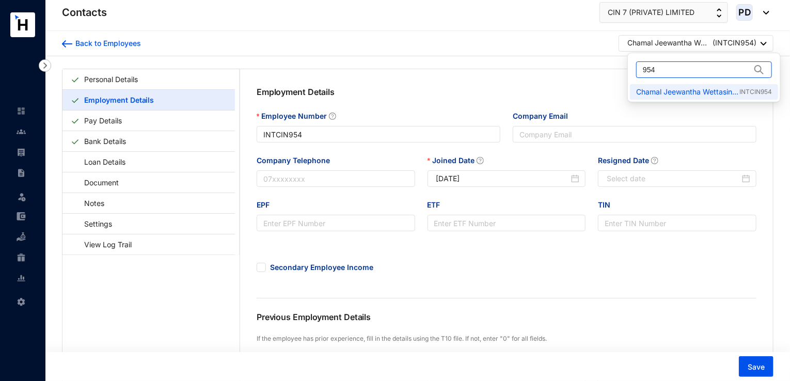
click at [685, 74] on input "954" at bounding box center [697, 69] width 108 height 15
type input "955"
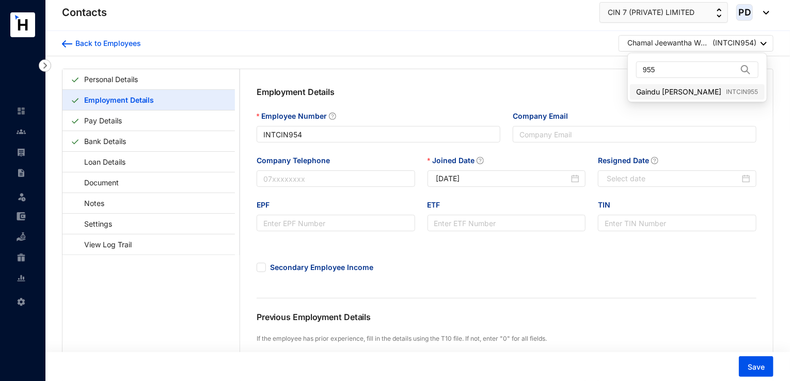
click at [706, 96] on link "Gaindu Nadawa Perera INTCIN955" at bounding box center [697, 92] width 122 height 10
type input "INTCIN955"
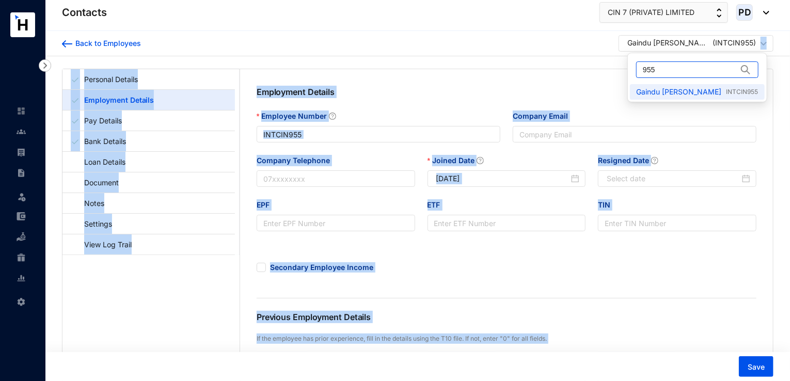
drag, startPoint x: 756, startPoint y: 46, endPoint x: 712, endPoint y: 70, distance: 49.9
click at [712, 70] on body "Contacts Leave Settings Contacts CIN 7 (PRIVATE) LIMITED PD Back to Employees G…" at bounding box center [395, 190] width 790 height 381
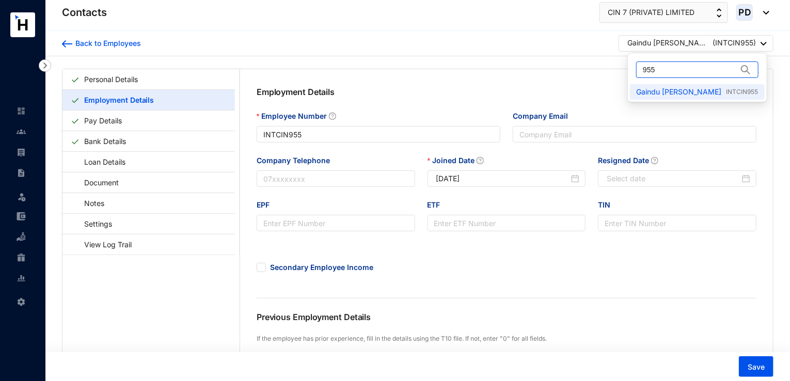
click at [712, 70] on input "955" at bounding box center [690, 69] width 94 height 15
type input "953"
click at [744, 88] on link "[PERSON_NAME] INTCIN953" at bounding box center [697, 92] width 122 height 10
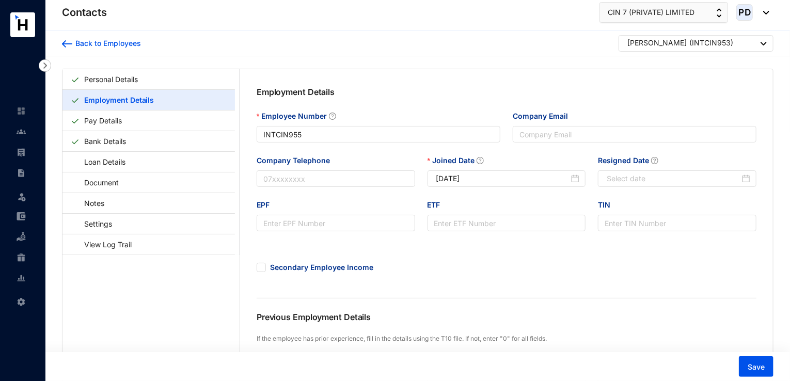
type input "INTCIN953"
click at [762, 41] on div at bounding box center [764, 44] width 6 height 14
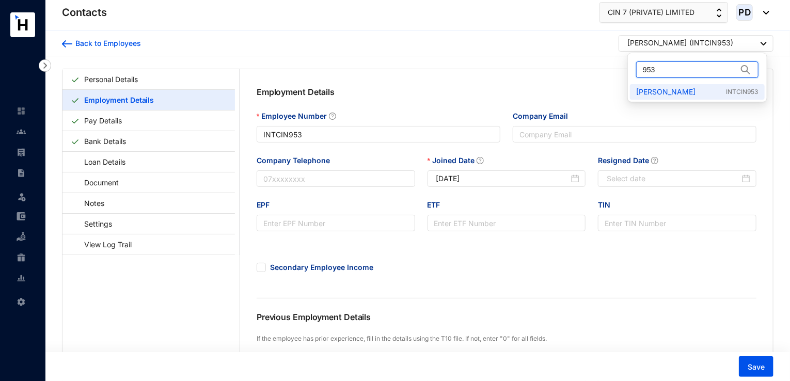
click at [678, 74] on input "953" at bounding box center [690, 69] width 94 height 15
click at [678, 74] on input "956" at bounding box center [696, 69] width 107 height 15
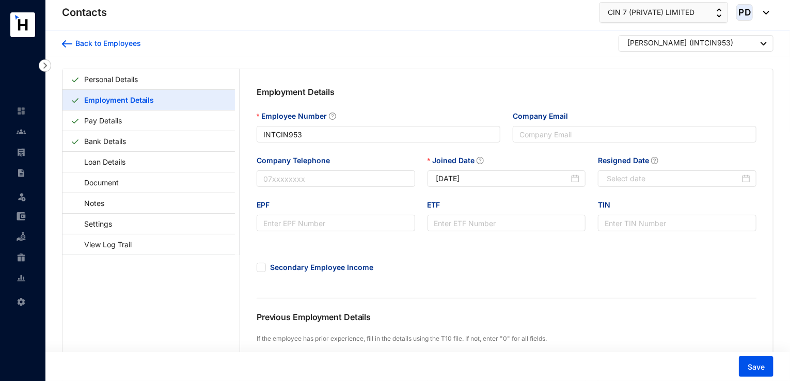
type input "956"
click at [741, 45] on div "[PERSON_NAME] ( INTCIN953 )" at bounding box center [696, 44] width 139 height 13
click at [671, 87] on link "[PERSON_NAME] [PERSON_NAME] INTCIN956" at bounding box center [703, 92] width 135 height 10
type input "INTCIN956"
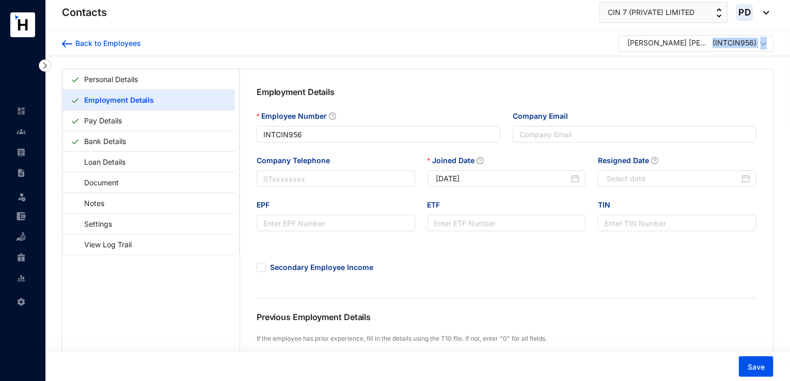
drag, startPoint x: 765, startPoint y: 44, endPoint x: 714, endPoint y: 57, distance: 53.2
click at [765, 44] on img at bounding box center [764, 44] width 6 height 4
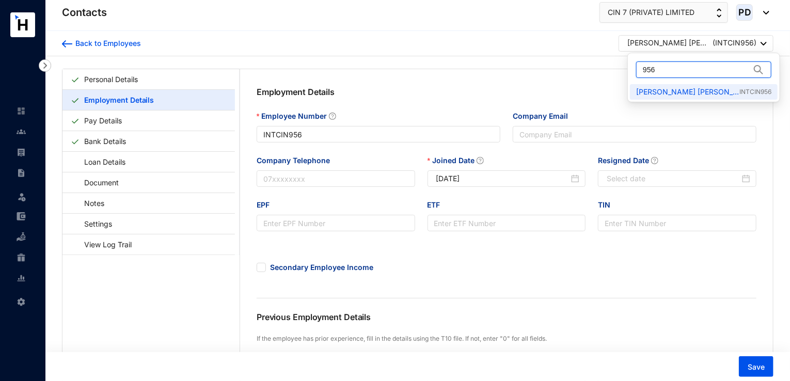
click at [673, 70] on input "956" at bounding box center [696, 69] width 107 height 15
type input "958"
click at [675, 94] on link "Ajith [PERSON_NAME] SRCIN958" at bounding box center [702, 92] width 133 height 10
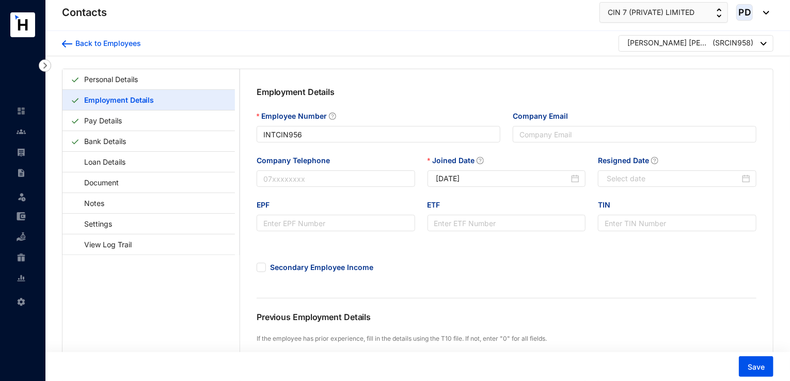
type input "SRCIN958"
type input "958"
type input "[DATE]"
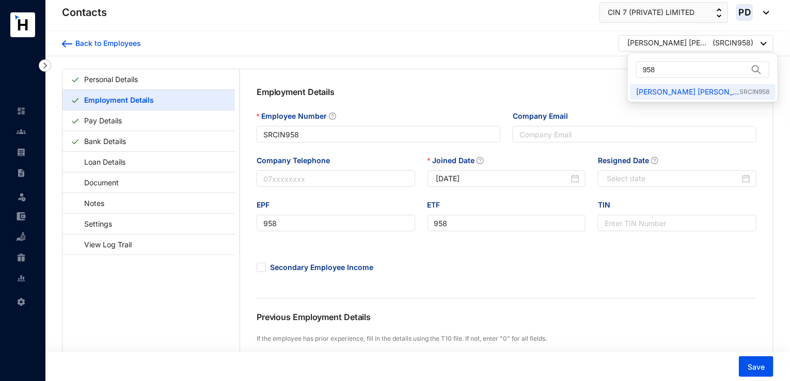
click at [713, 44] on p "( SRCIN958 )" at bounding box center [733, 44] width 41 height 13
click at [668, 77] on input "958" at bounding box center [695, 69] width 105 height 15
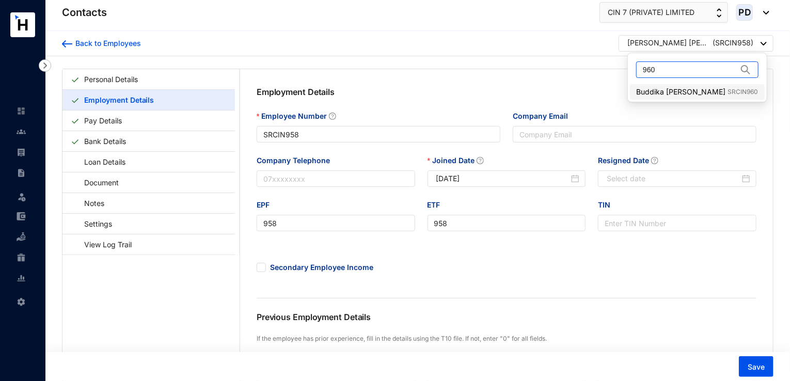
type input "960"
click at [677, 87] on link "Buddika [PERSON_NAME] SRCIN960" at bounding box center [697, 92] width 122 height 10
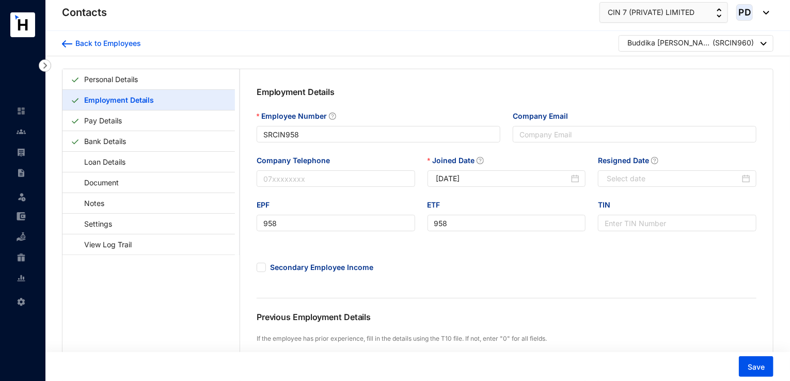
type input "SRCIN960"
type input "960"
click at [764, 39] on div at bounding box center [764, 44] width 6 height 14
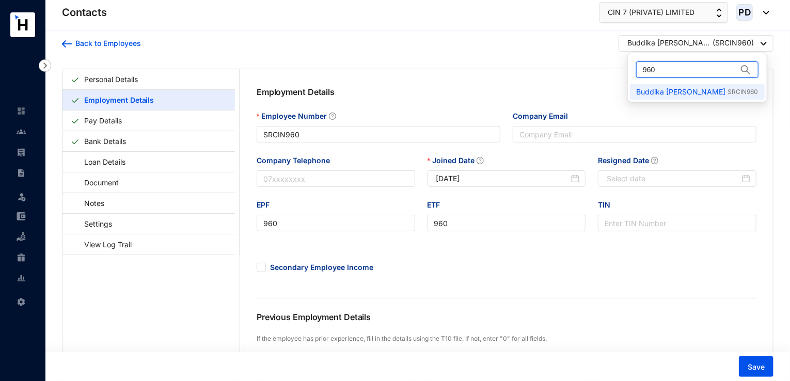
click at [669, 67] on input "960" at bounding box center [690, 69] width 94 height 15
type input "9"
type input "826"
click at [671, 87] on link "[PERSON_NAME] SRCIN826" at bounding box center [697, 92] width 122 height 10
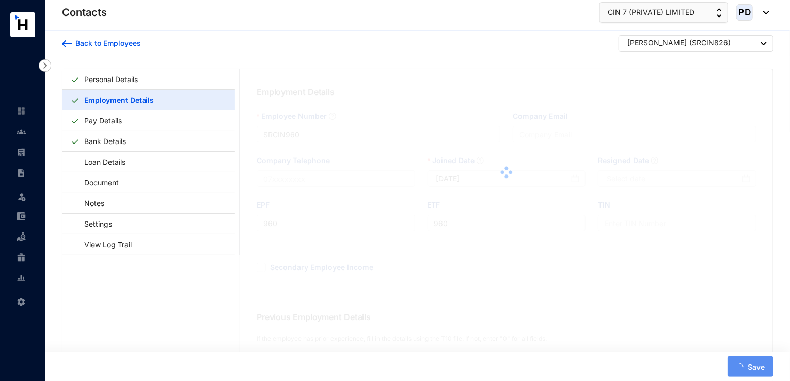
type input "SRCIN826"
type input "[EMAIL_ADDRESS][PERSON_NAME][DOMAIN_NAME]"
type input "826"
type input "0"
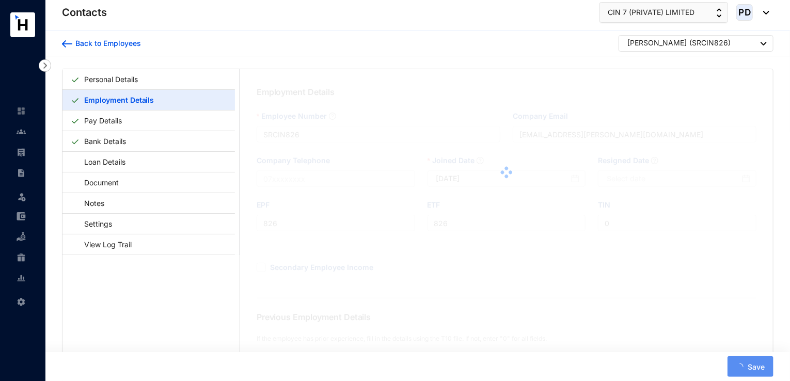
type input "[DATE]"
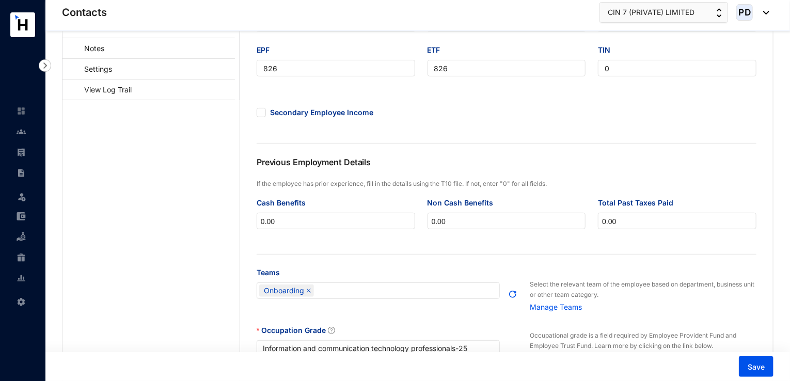
scroll to position [34, 0]
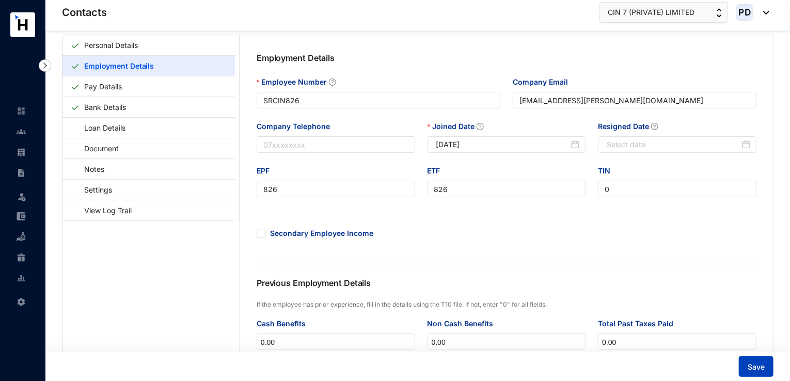
click at [750, 374] on button "Save" at bounding box center [756, 366] width 35 height 21
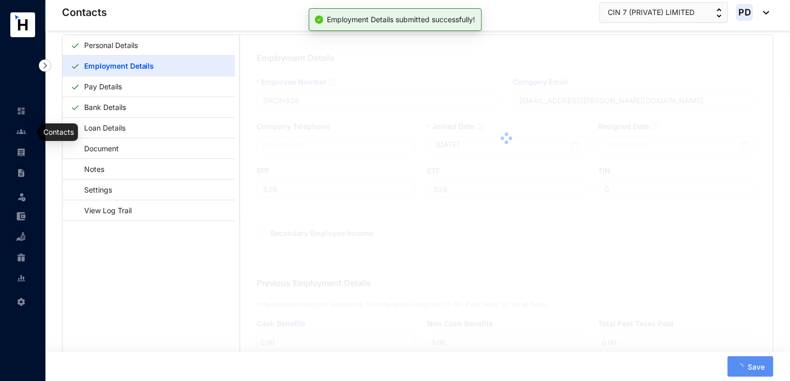
click at [23, 134] on img at bounding box center [21, 131] width 9 height 9
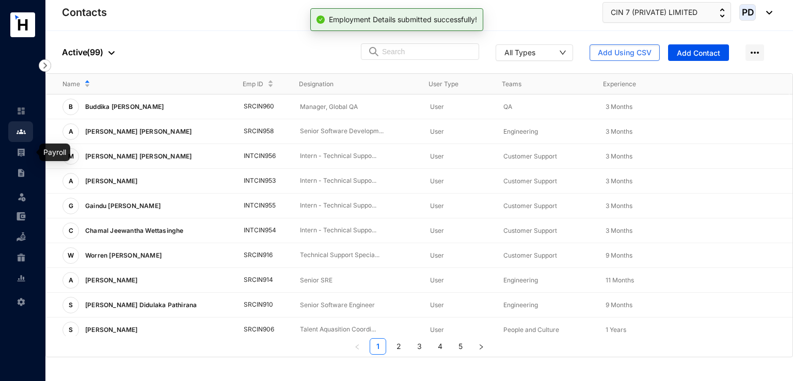
click at [17, 149] on img at bounding box center [21, 152] width 9 height 9
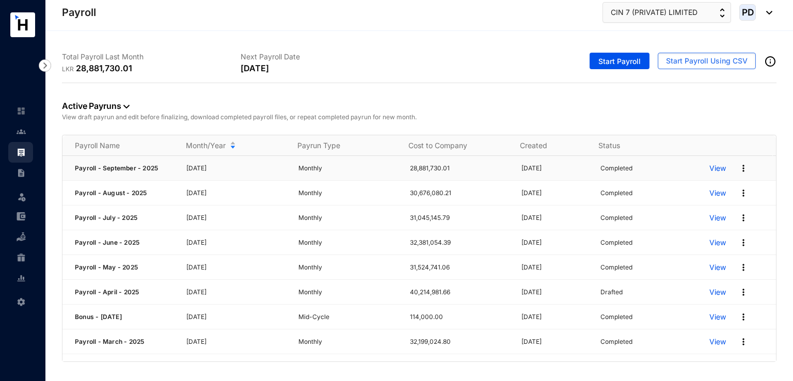
click at [738, 170] on img at bounding box center [743, 168] width 10 height 10
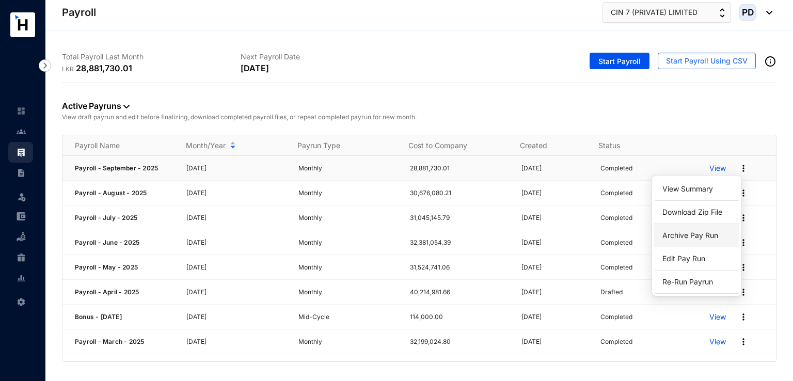
click at [694, 236] on p "Archive Pay Run" at bounding box center [696, 236] width 73 height 18
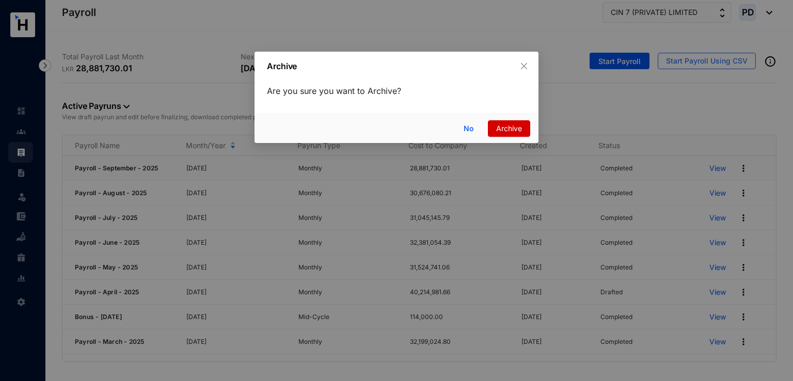
click at [504, 125] on span "Archive" at bounding box center [509, 128] width 26 height 11
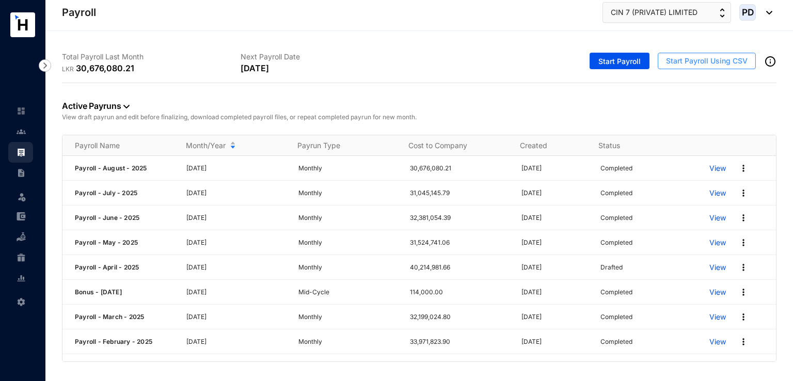
click at [720, 62] on span "Start Payroll Using CSV" at bounding box center [707, 61] width 82 height 10
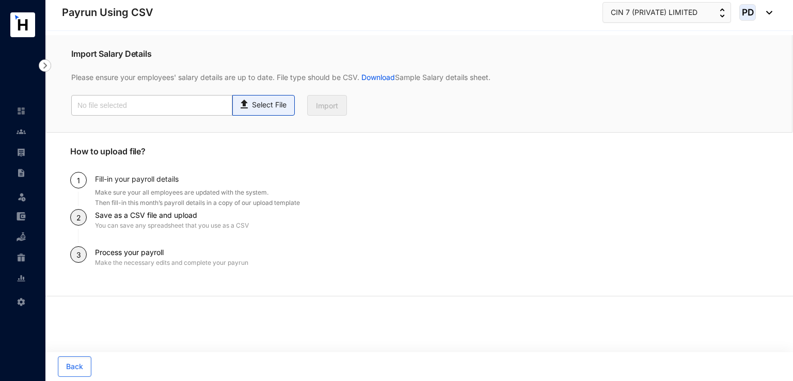
click at [264, 103] on p "Select File" at bounding box center [269, 105] width 35 height 11
click at [0, 0] on input "Select File" at bounding box center [0, 0] width 0 height 0
type input "September - Upload file.csv"
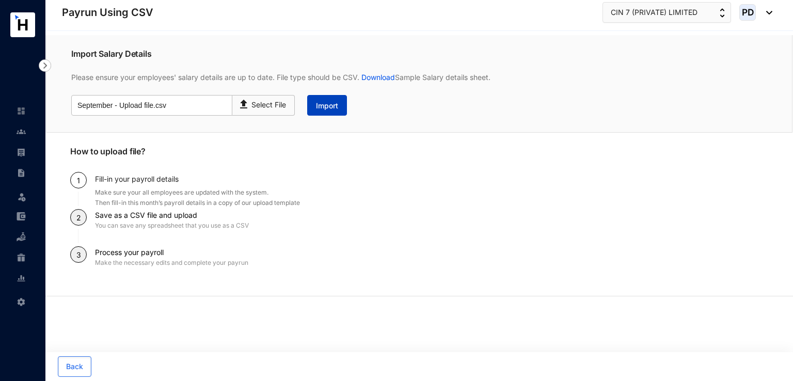
click at [325, 104] on span "Import" at bounding box center [327, 106] width 22 height 10
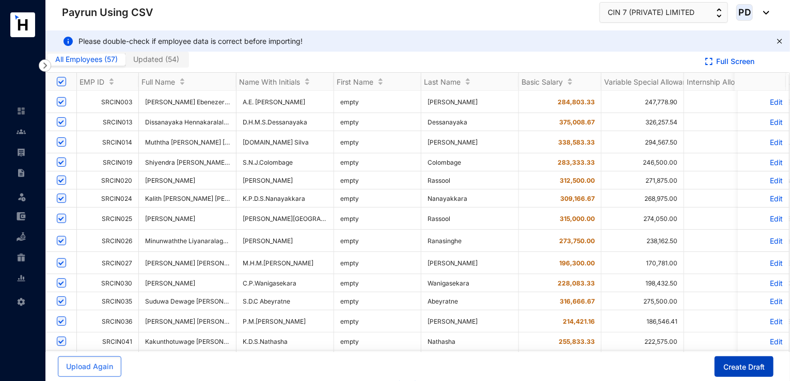
click at [739, 368] on span "Create Draft" at bounding box center [743, 367] width 41 height 10
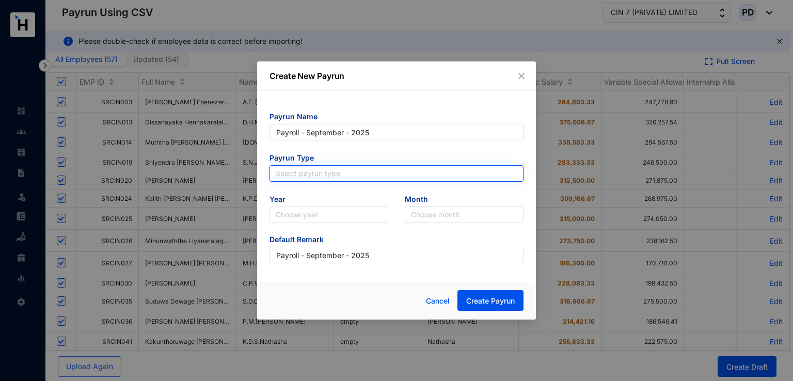
click at [350, 171] on input "search" at bounding box center [397, 173] width 242 height 15
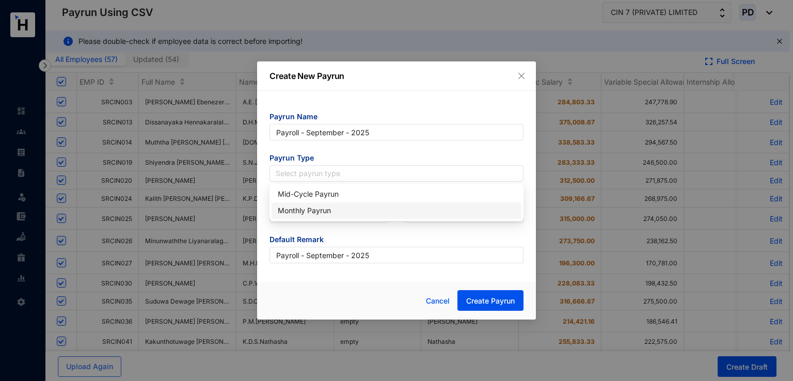
click at [321, 212] on div "Monthly Payrun" at bounding box center [397, 210] width 238 height 11
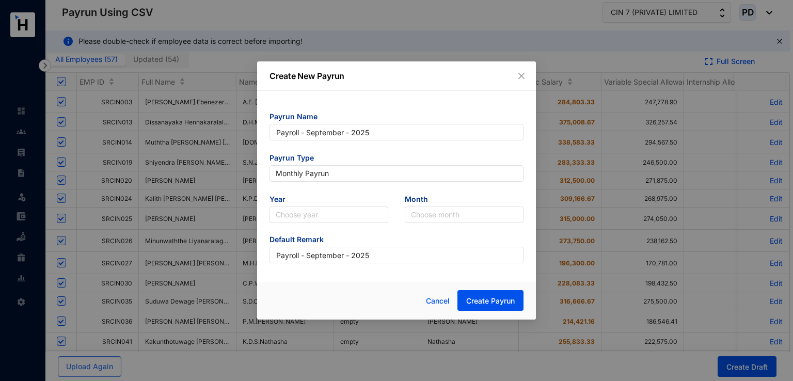
click at [314, 224] on form "Payrun Name Payroll - September - 2025 Payrun Type Monthly Payrun Monthly Payru…" at bounding box center [397, 188] width 254 height 152
click at [327, 216] on input "search" at bounding box center [329, 214] width 106 height 15
click at [311, 250] on div "2025" at bounding box center [329, 251] width 102 height 11
click at [444, 217] on input "search" at bounding box center [464, 214] width 106 height 15
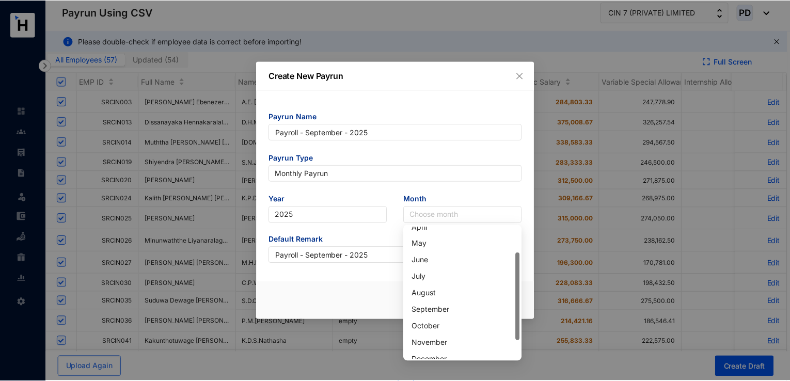
scroll to position [66, 0]
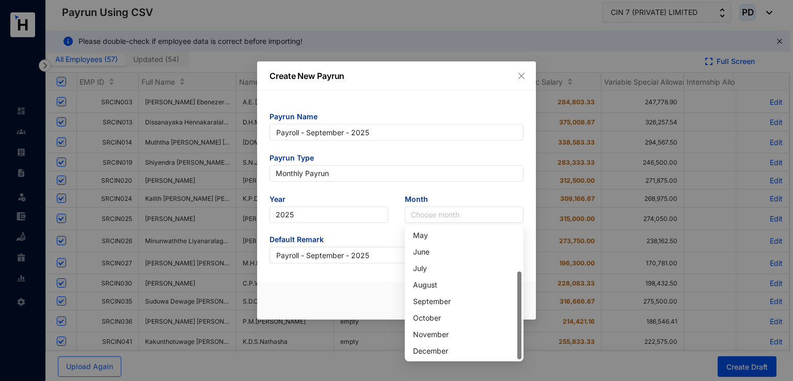
drag, startPoint x: 519, startPoint y: 268, endPoint x: 463, endPoint y: 327, distance: 81.4
click at [527, 327] on body "Payrun Using CSV Leave Settings Payrun Using CSV CIN 7 (PRIVATE) LIMITED PD Ple…" at bounding box center [395, 190] width 790 height 381
click at [439, 306] on div "September" at bounding box center [464, 301] width 102 height 11
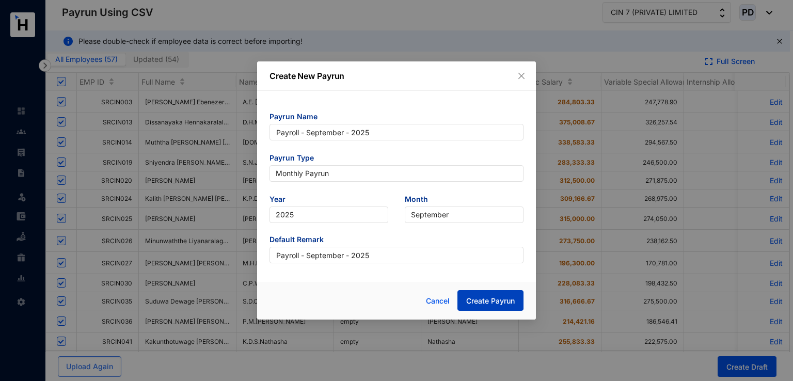
click at [482, 302] on span "Create Payrun" at bounding box center [490, 301] width 49 height 10
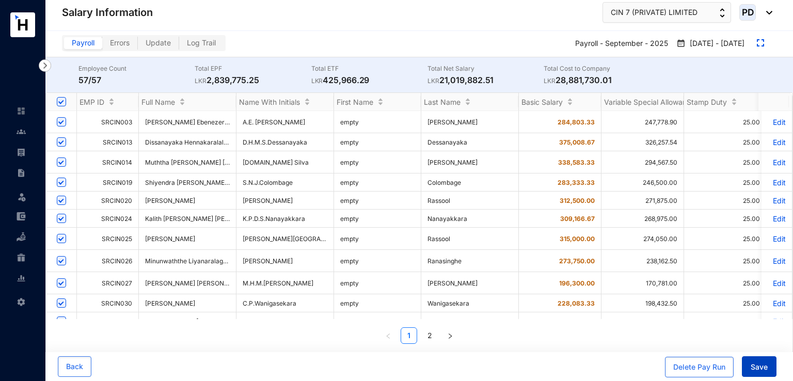
click at [758, 368] on span "Save" at bounding box center [759, 367] width 17 height 10
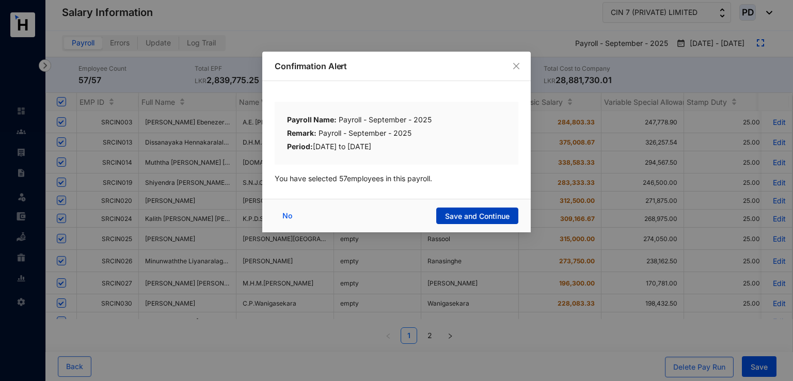
click at [463, 208] on button "Save and Continue" at bounding box center [477, 216] width 82 height 17
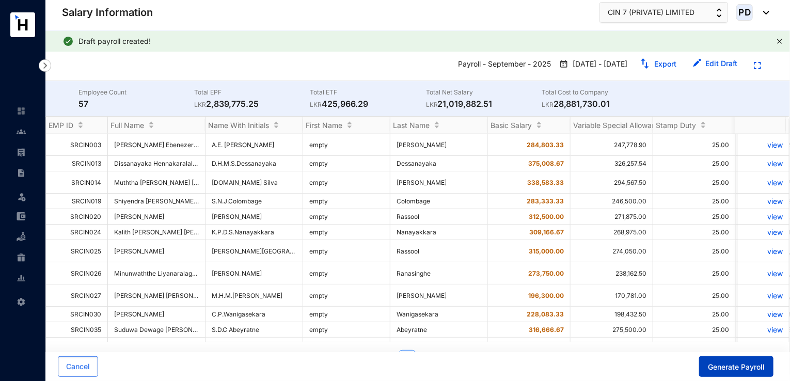
click at [734, 366] on span "Generate Payroll" at bounding box center [736, 367] width 57 height 10
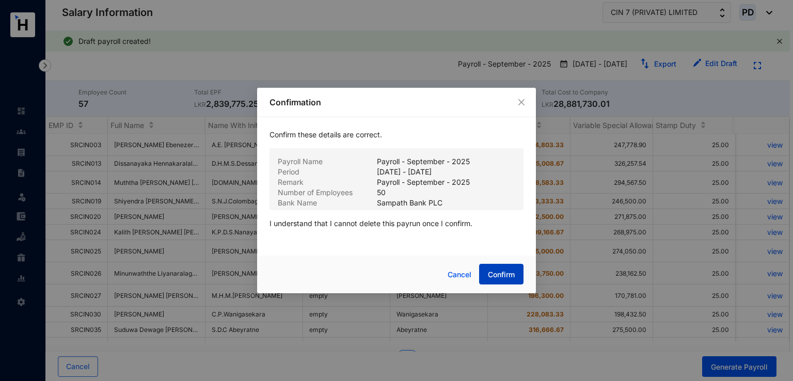
click at [504, 274] on span "Confirm" at bounding box center [501, 275] width 27 height 10
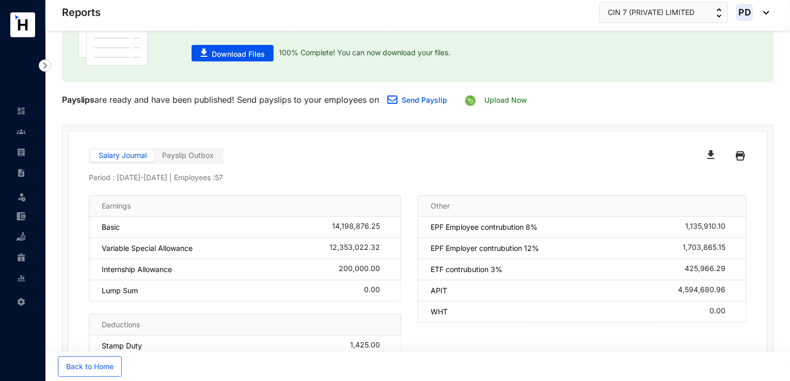
scroll to position [89, 0]
